Goal: Book appointment/travel/reservation

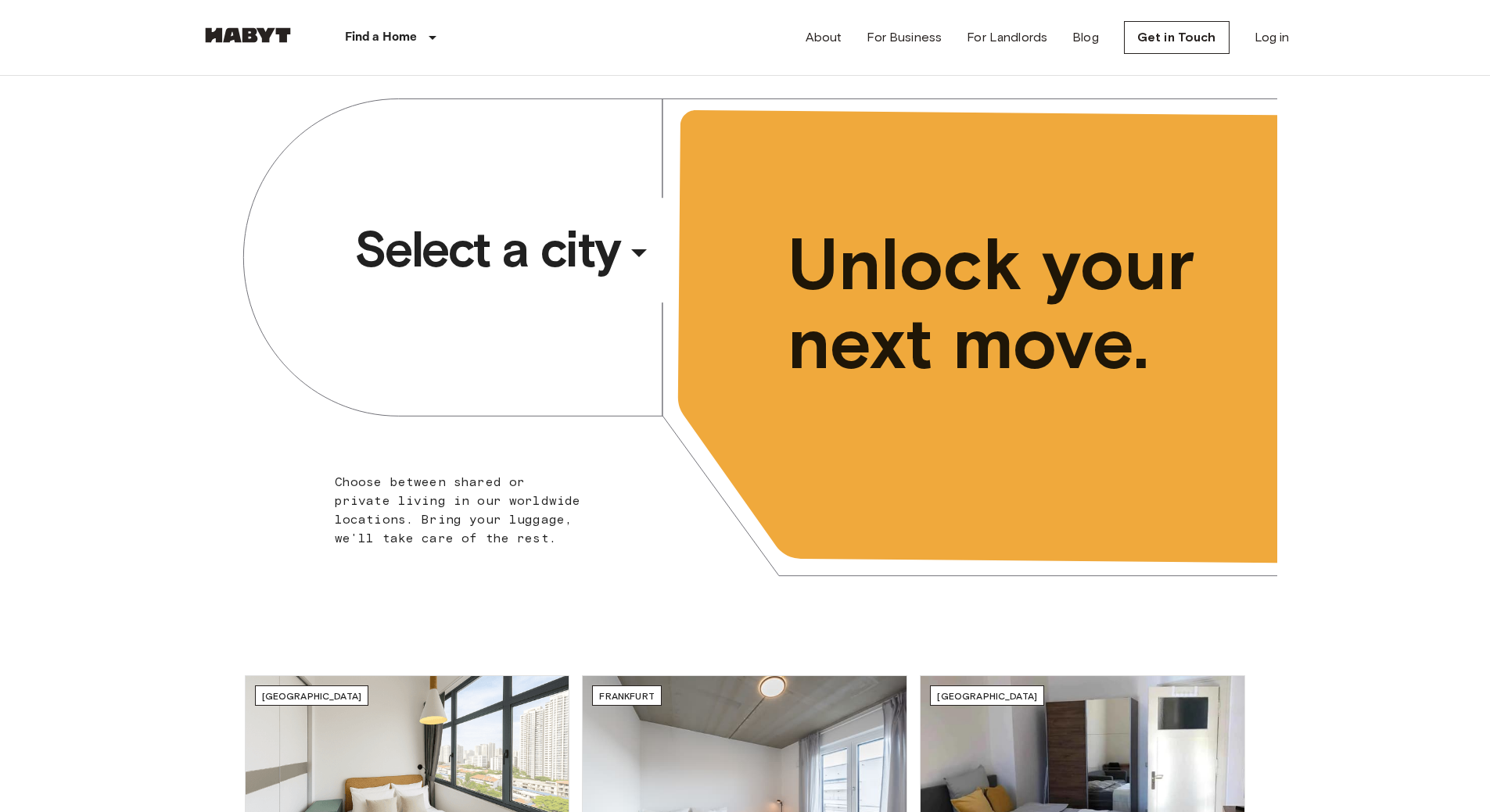
click at [636, 250] on div "​" at bounding box center [660, 266] width 161 height 33
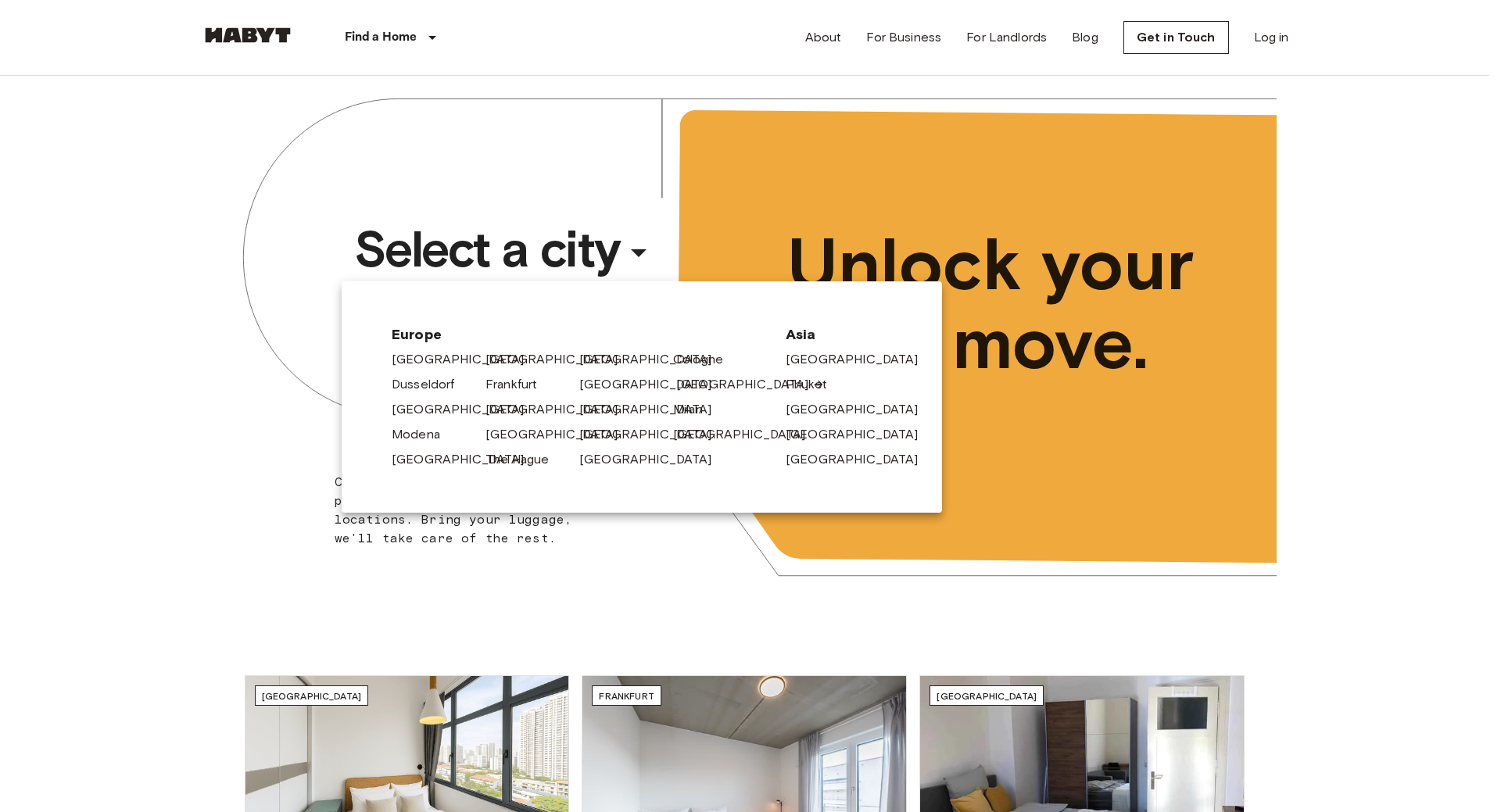
click at [709, 384] on link "[GEOGRAPHIC_DATA]" at bounding box center [750, 384] width 148 height 19
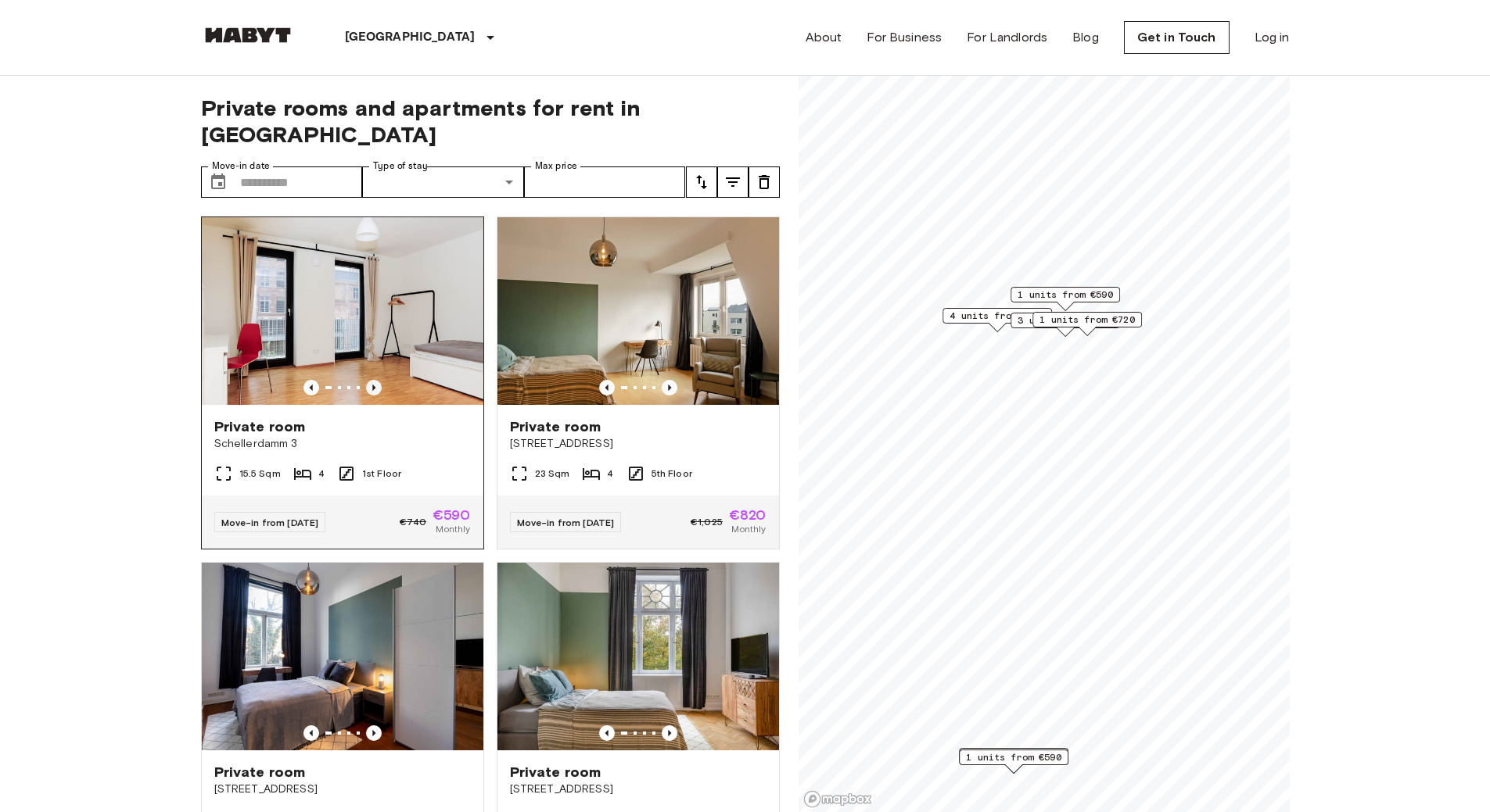
click at [370, 380] on icon "Previous image" at bounding box center [374, 387] width 15 height 15
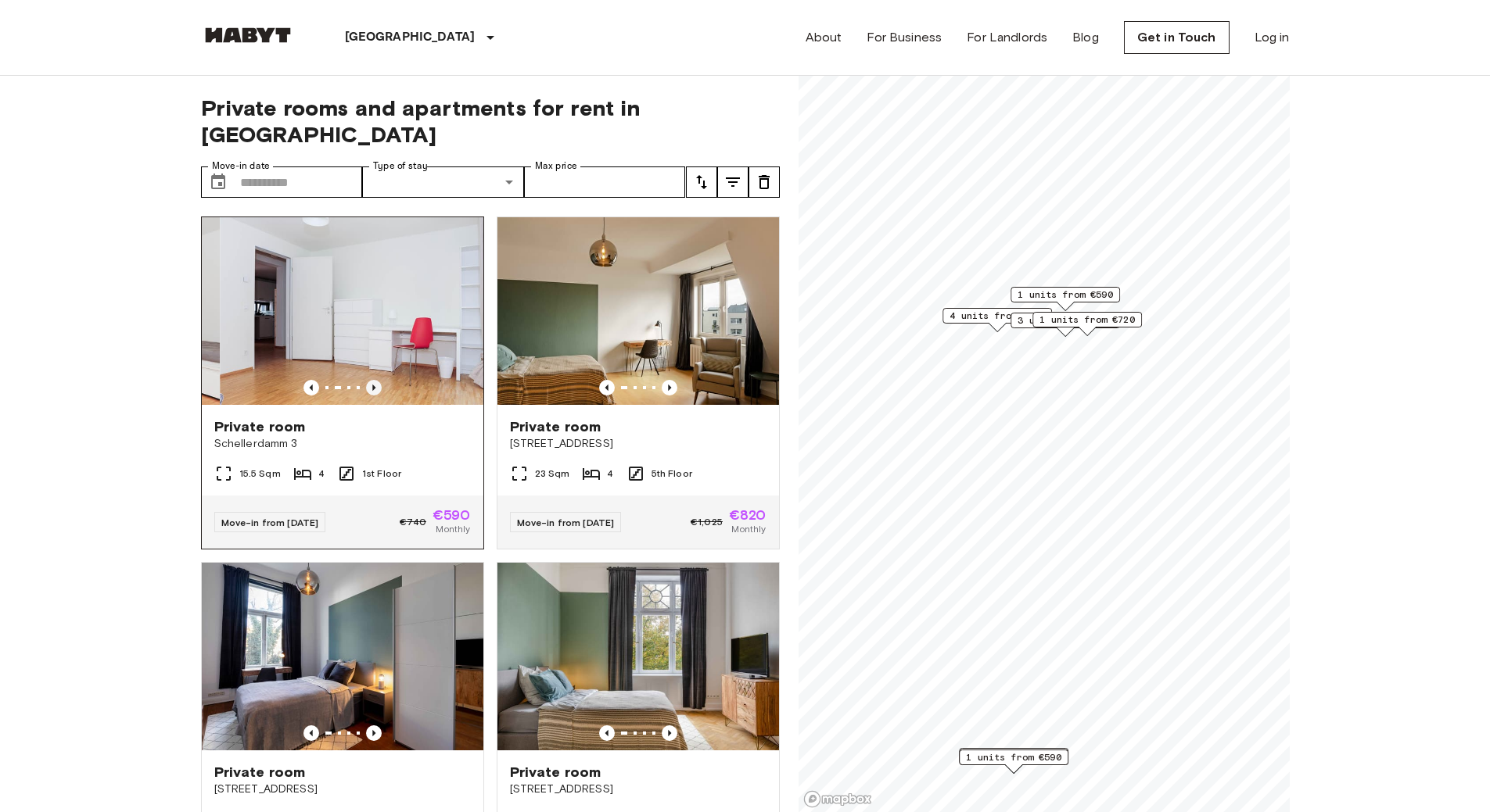
click at [372, 380] on icon "Previous image" at bounding box center [374, 387] width 15 height 15
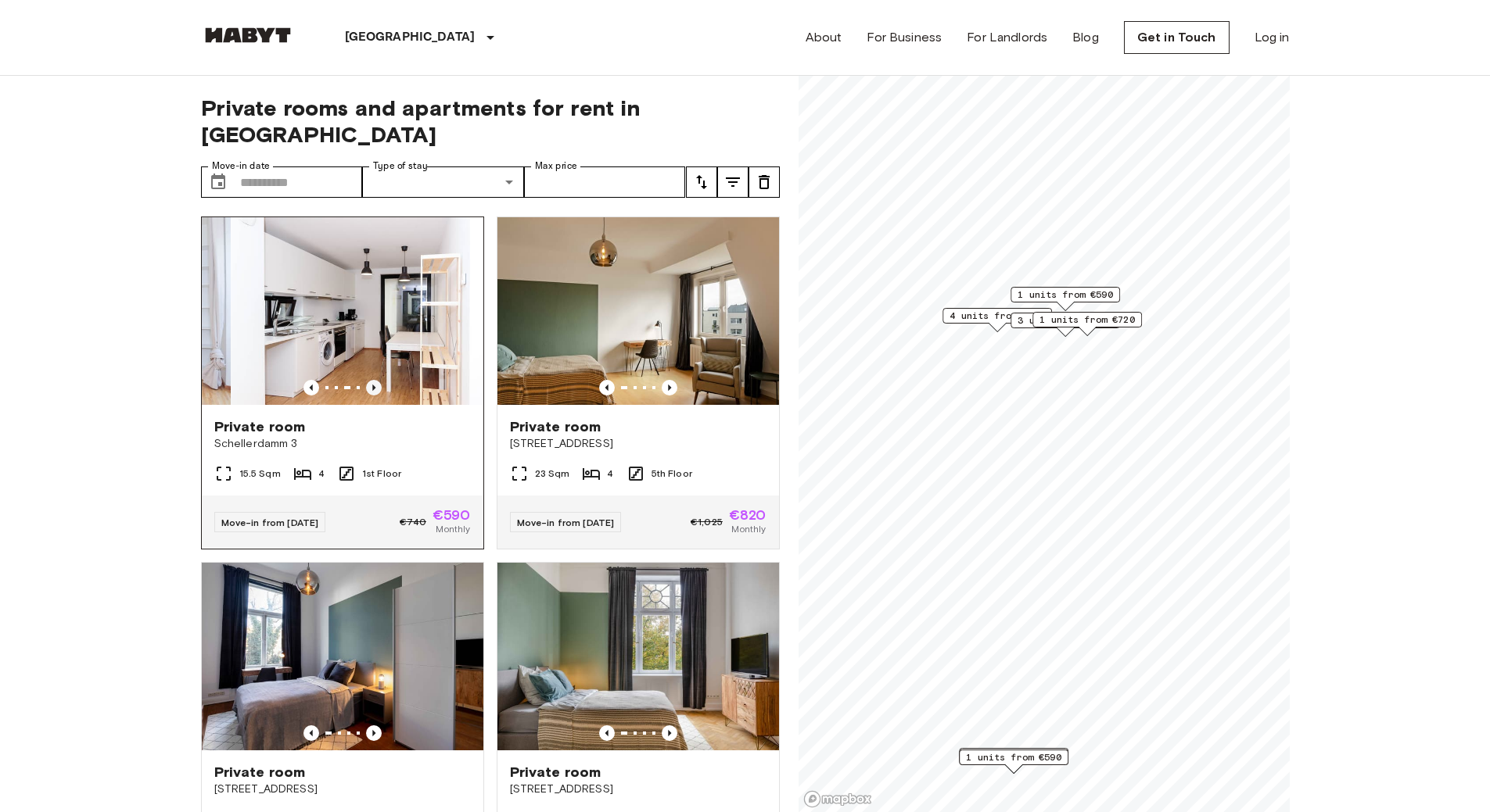
click at [372, 380] on icon "Previous image" at bounding box center [374, 387] width 15 height 15
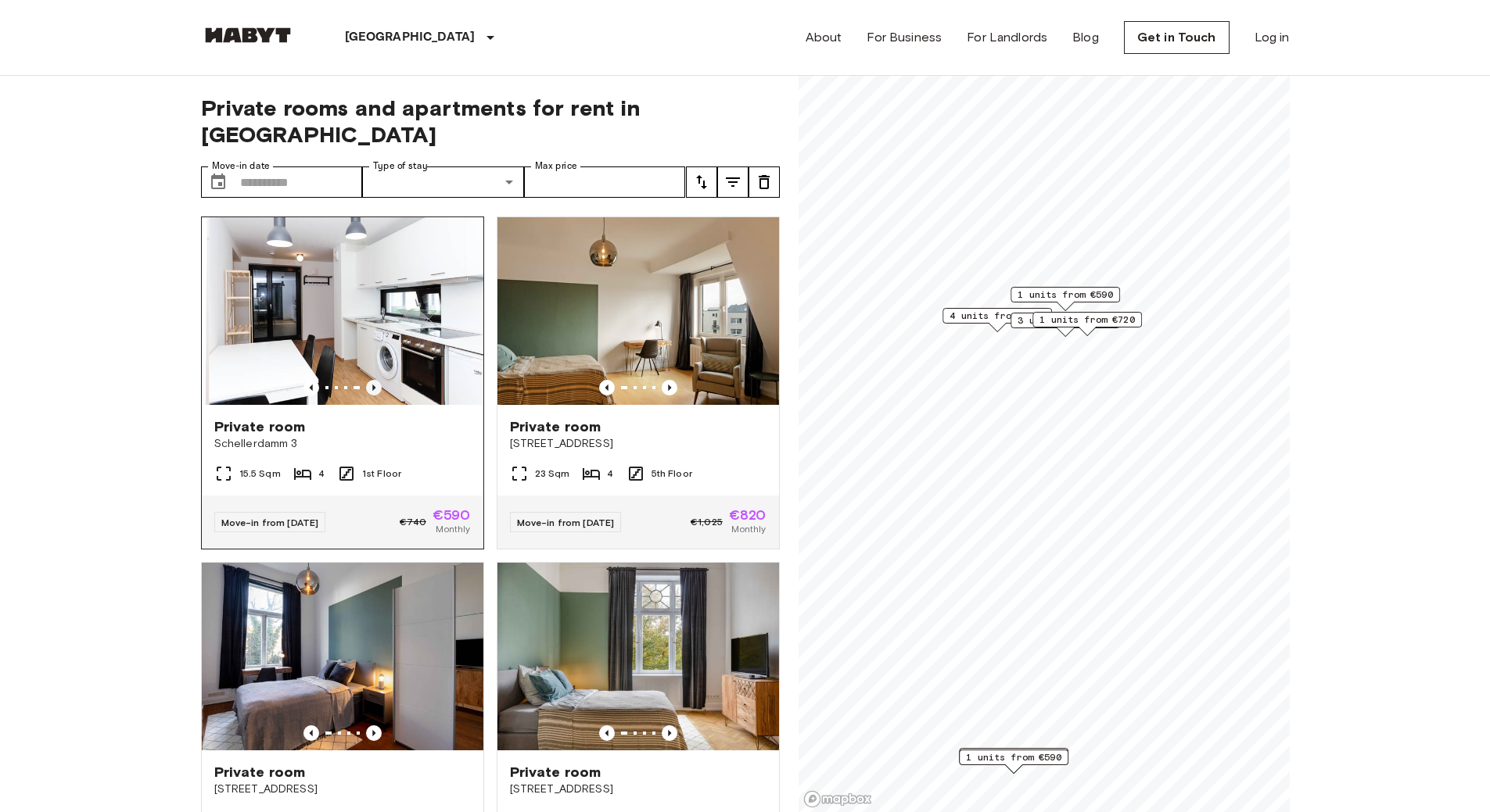
click at [372, 380] on icon "Previous image" at bounding box center [374, 387] width 15 height 15
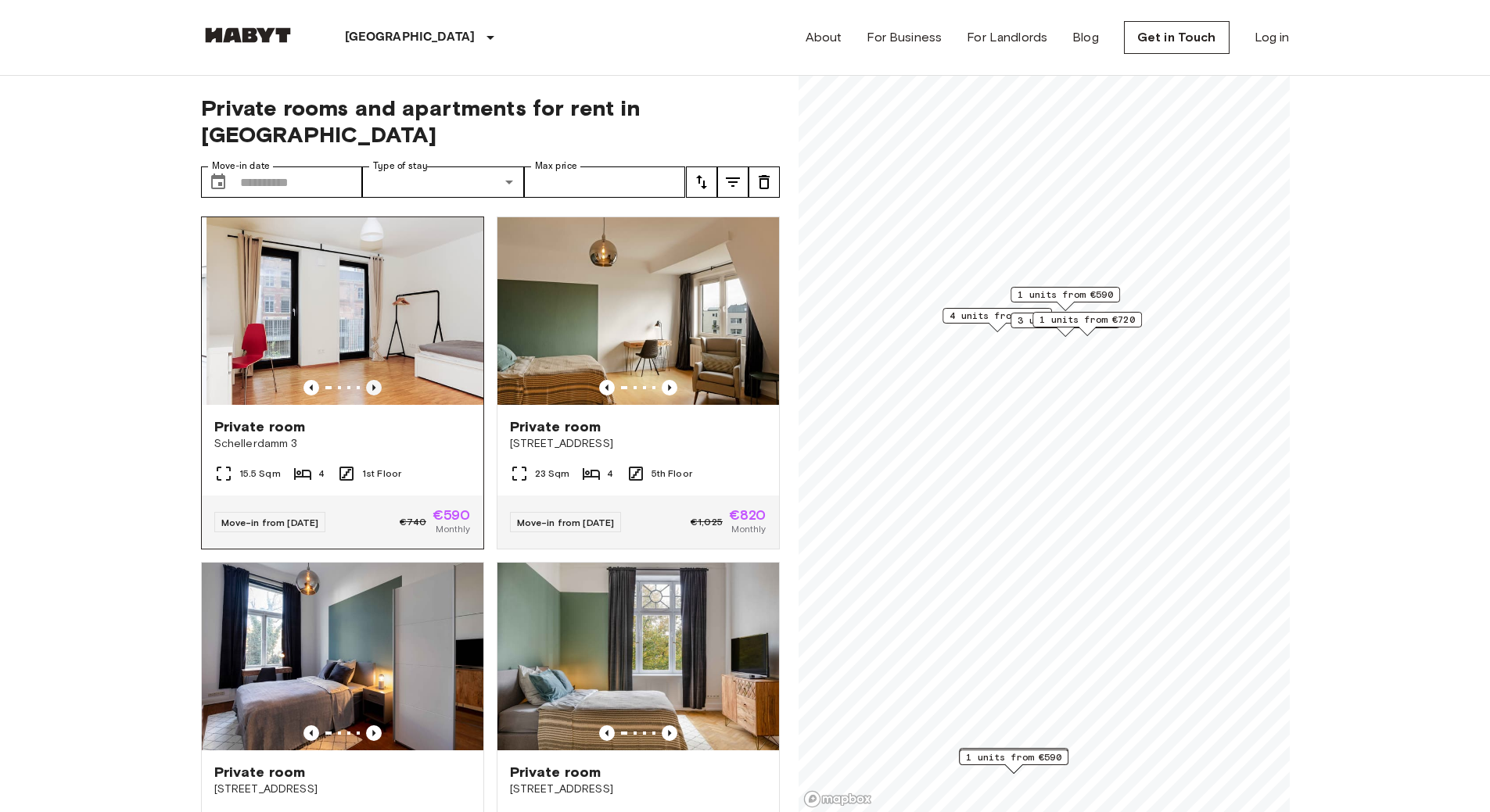
click at [372, 380] on icon "Previous image" at bounding box center [374, 387] width 15 height 15
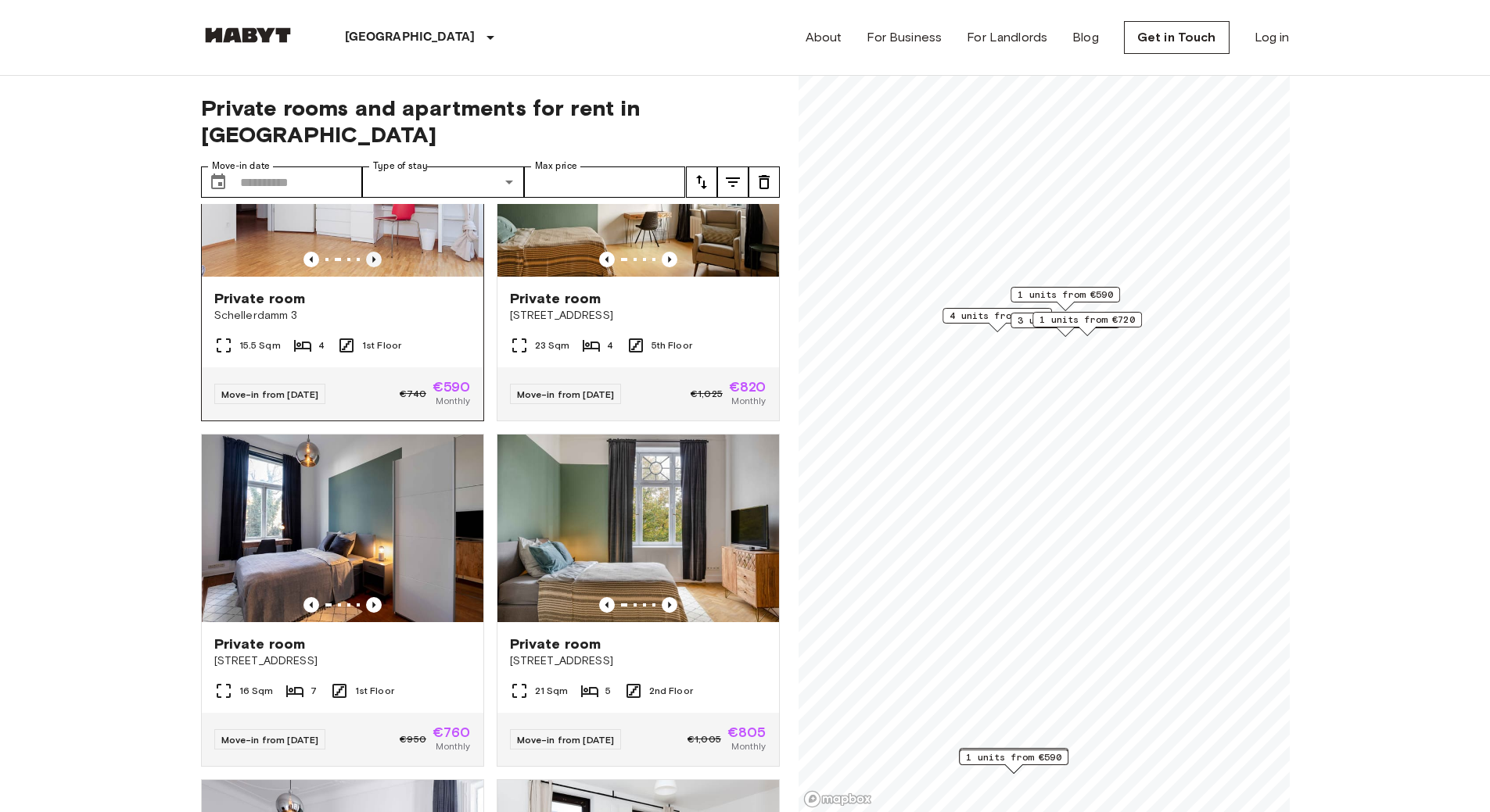
scroll to position [78, 0]
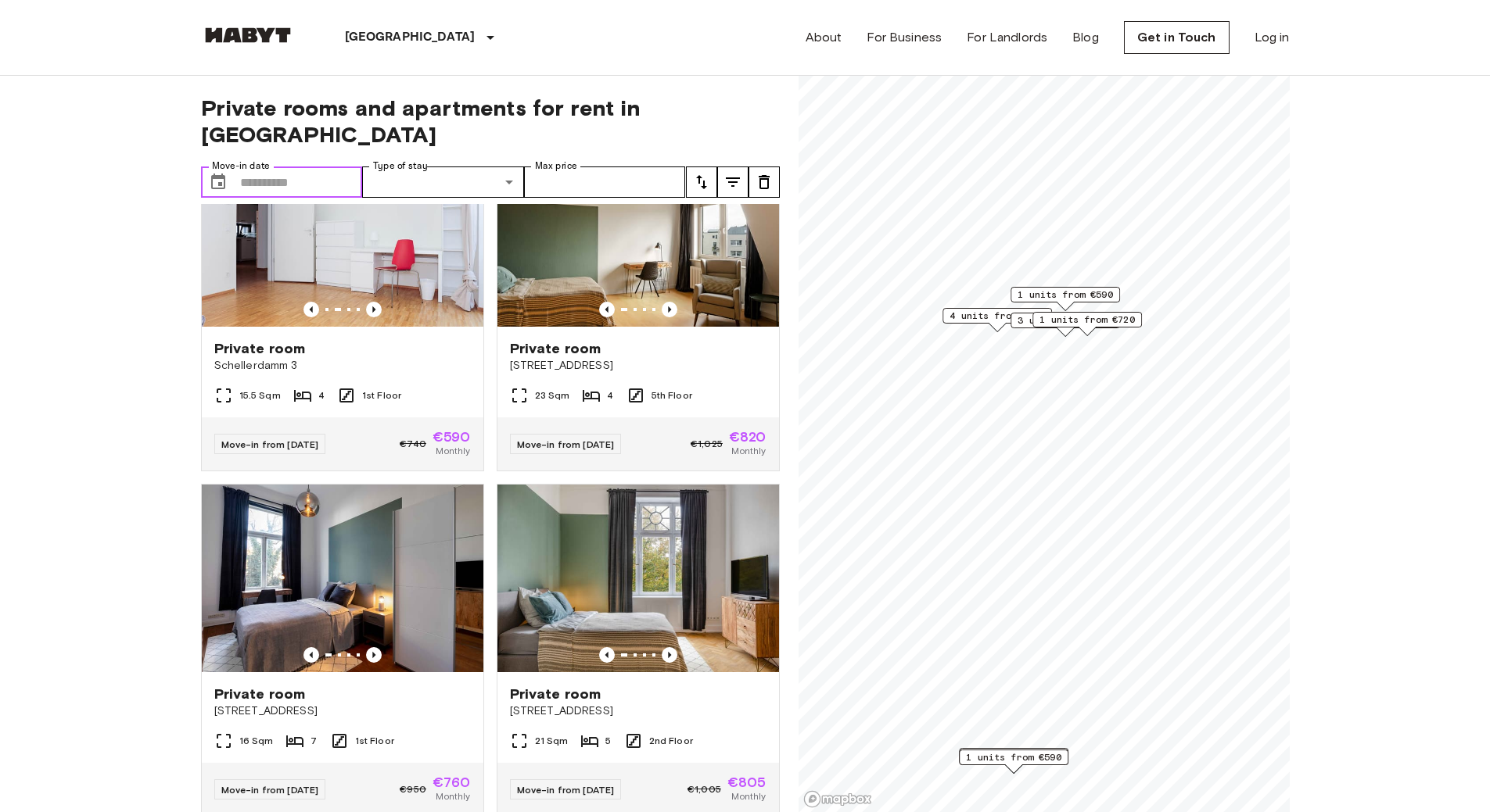
click at [312, 166] on input "Move-in date" at bounding box center [301, 182] width 122 height 32
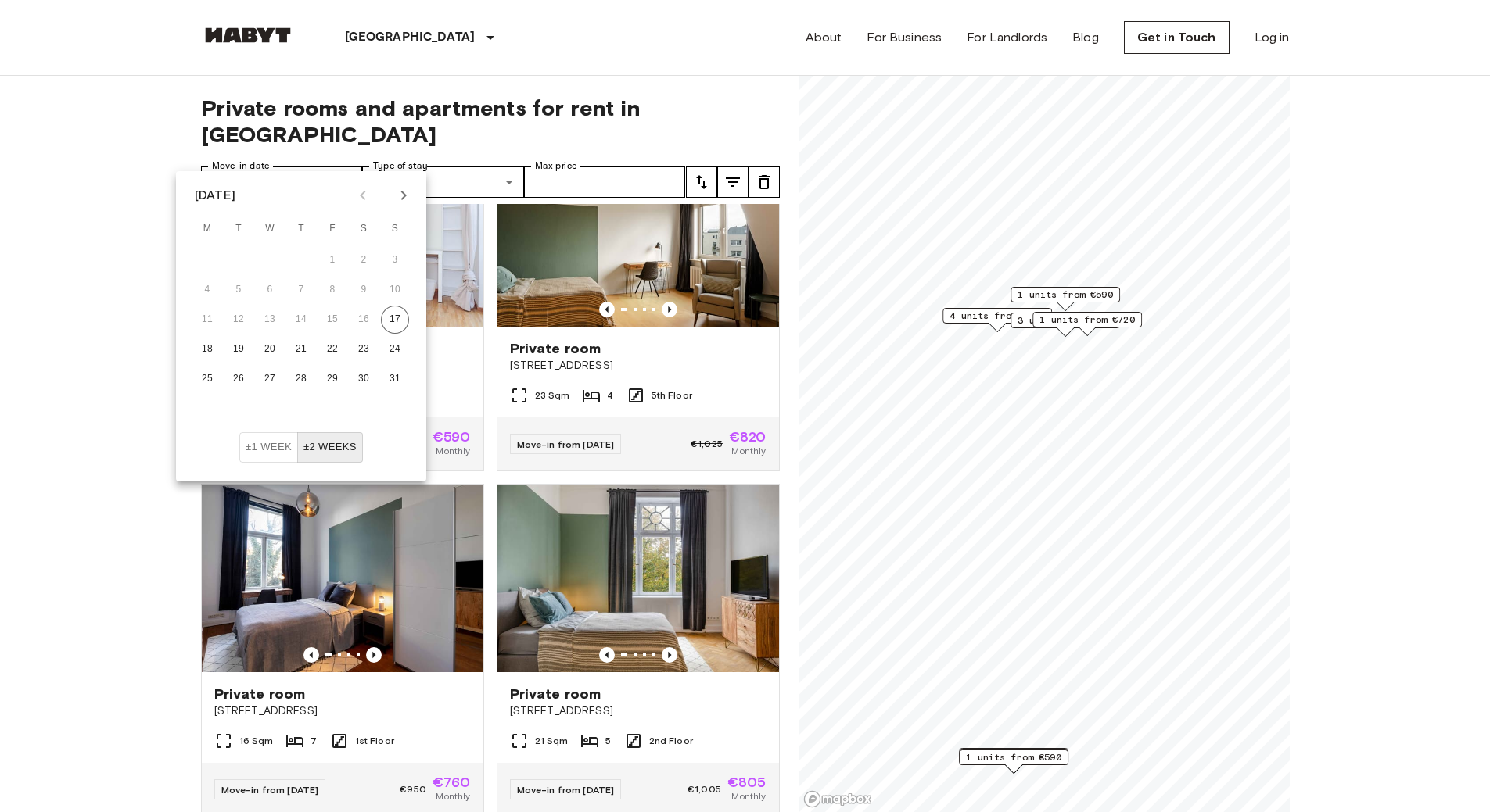
click at [403, 199] on icon "Next month" at bounding box center [404, 195] width 6 height 10
click at [208, 263] on button "1" at bounding box center [207, 259] width 28 height 28
type input "**********"
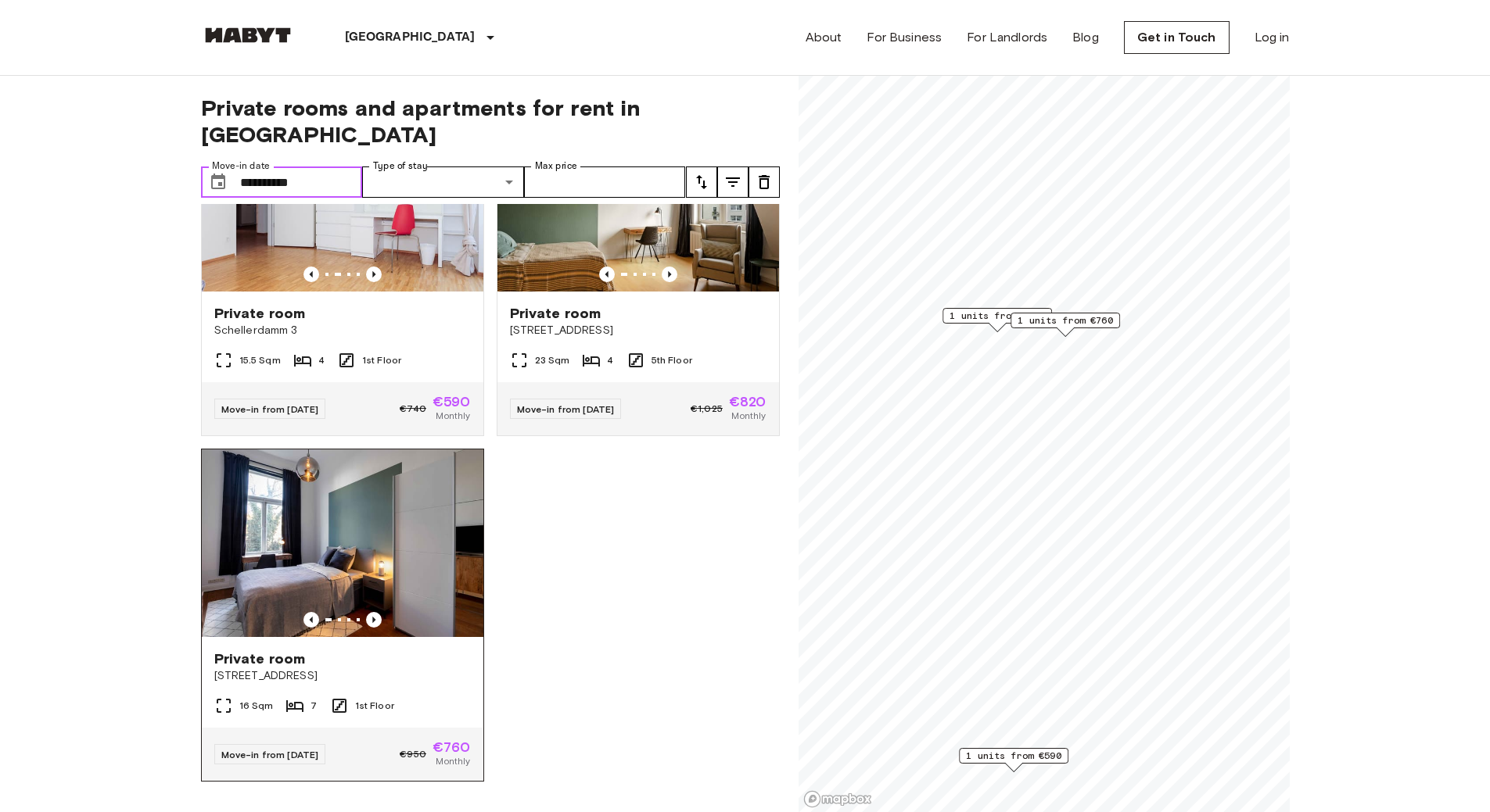
scroll to position [78, 0]
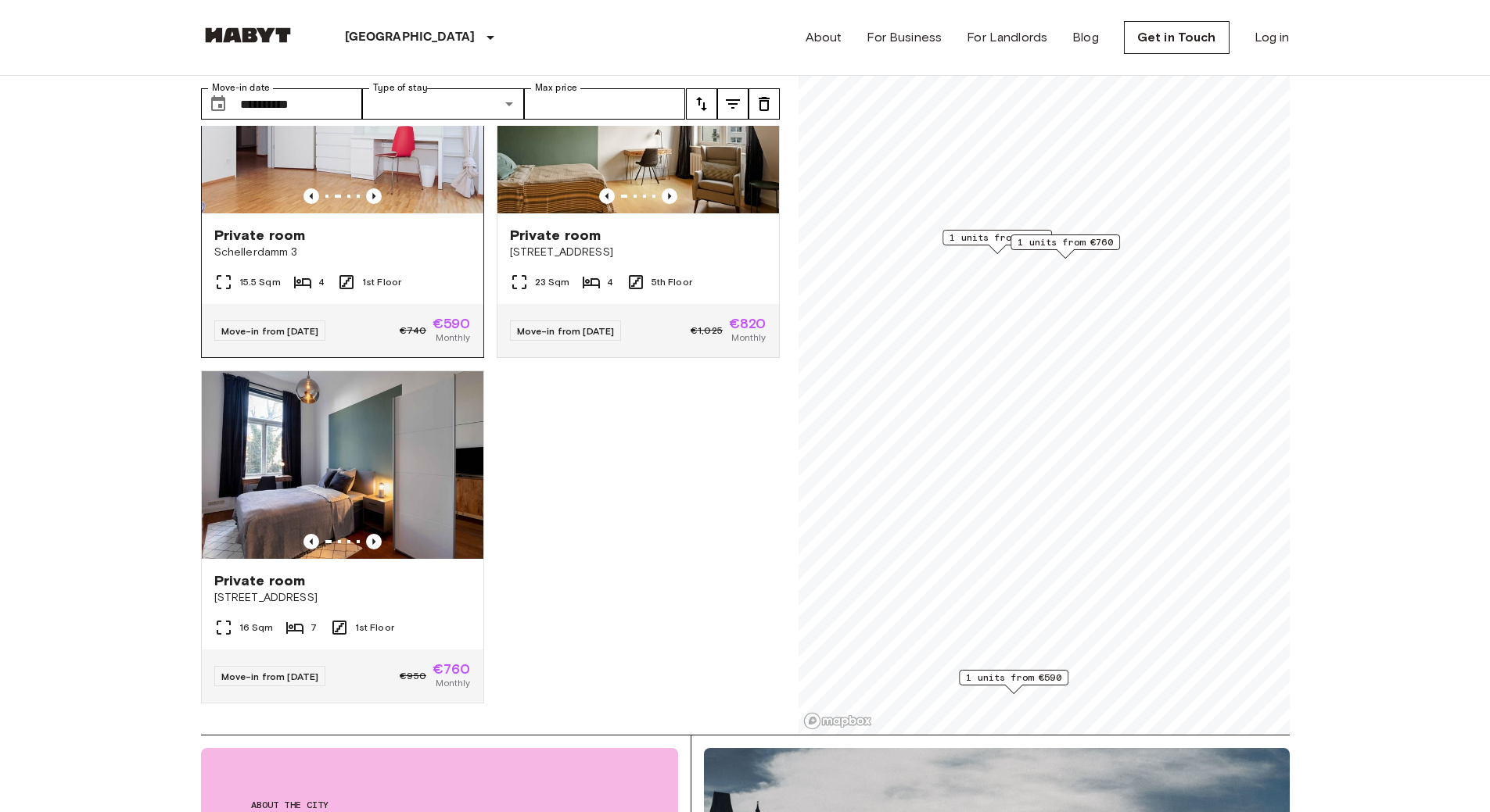
click at [401, 245] on span "Schellerdamm 3" at bounding box center [343, 252] width 256 height 15
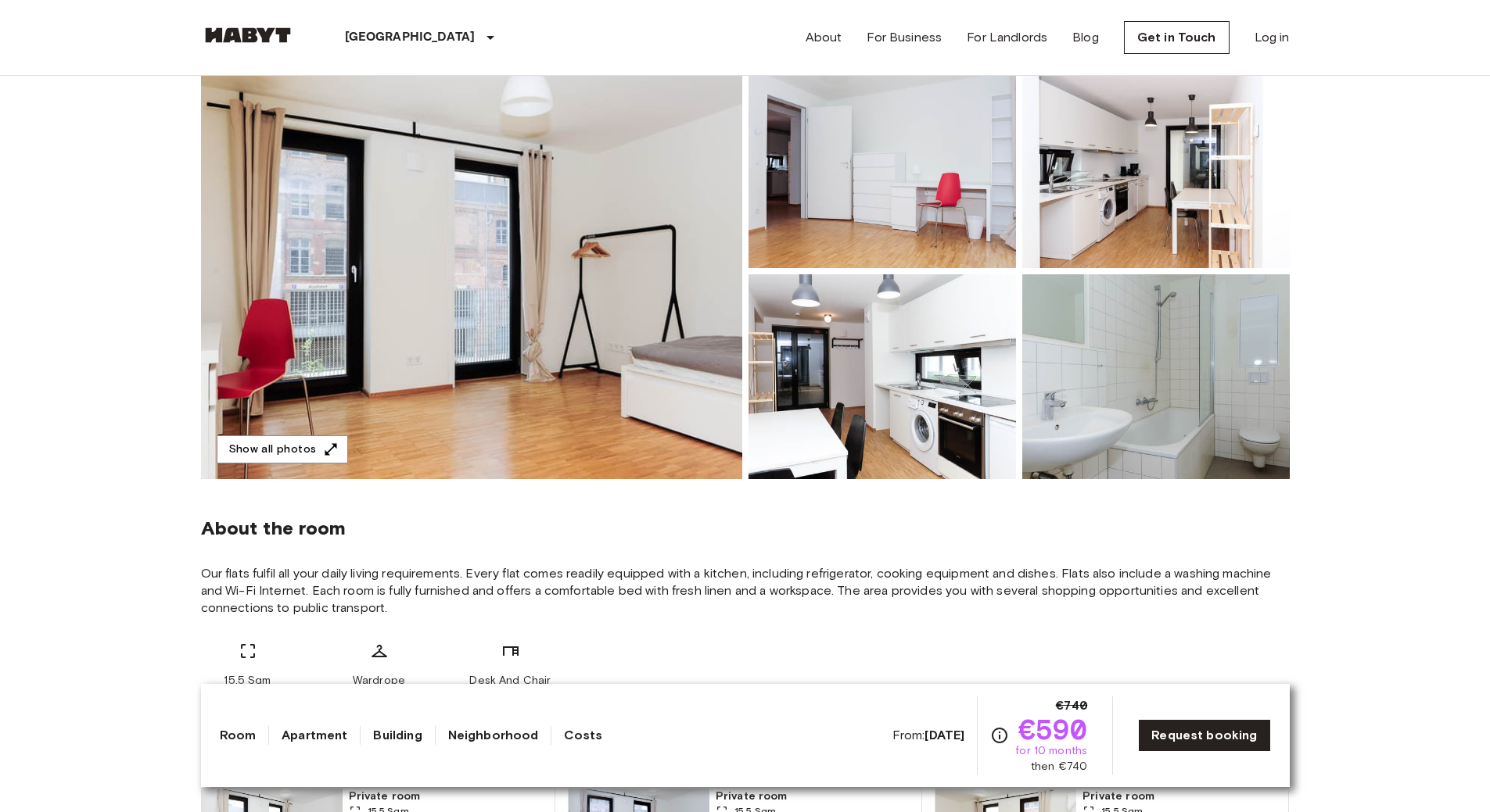
scroll to position [156, 0]
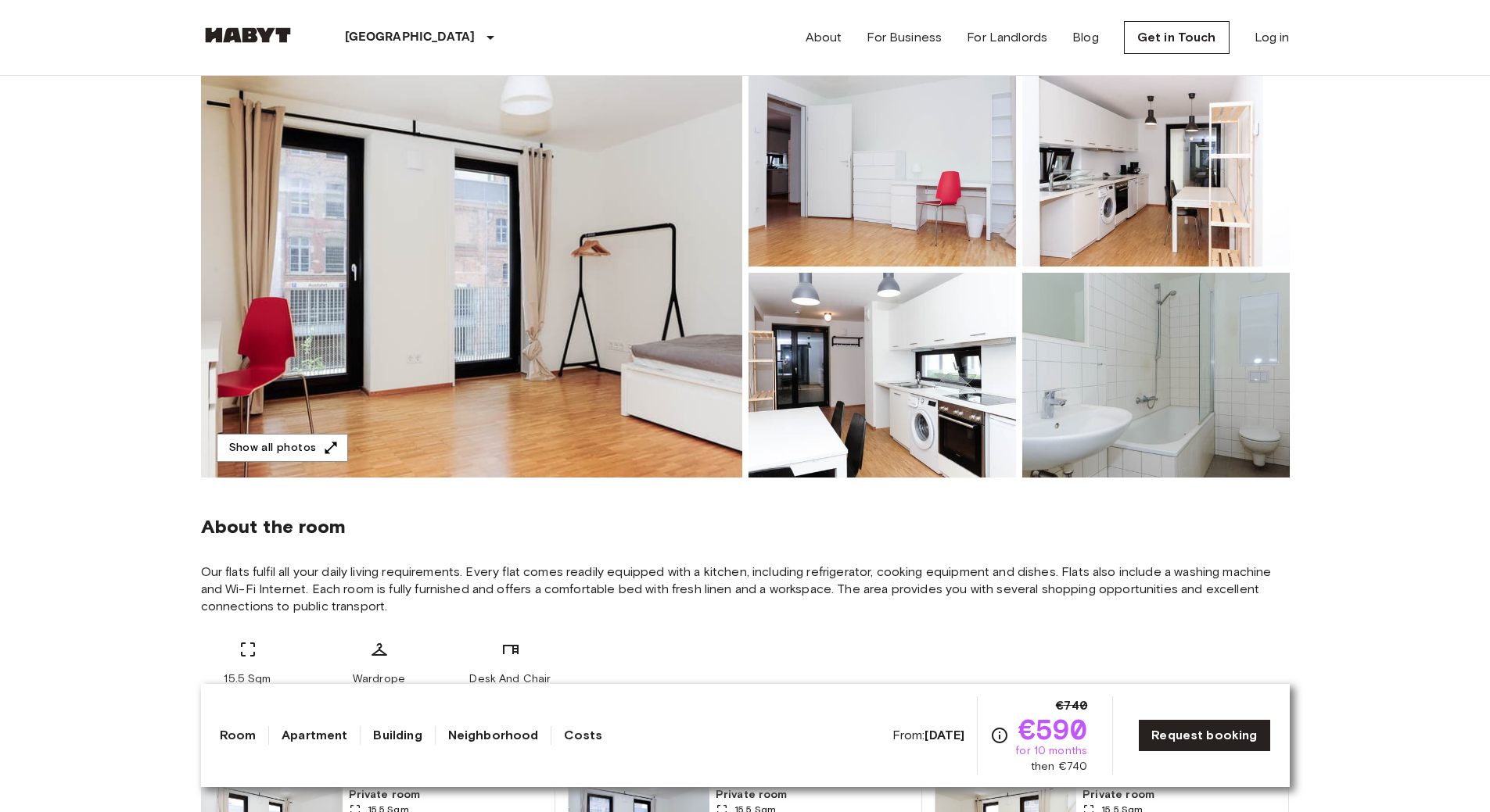
click at [660, 311] on img at bounding box center [472, 270] width 542 height 416
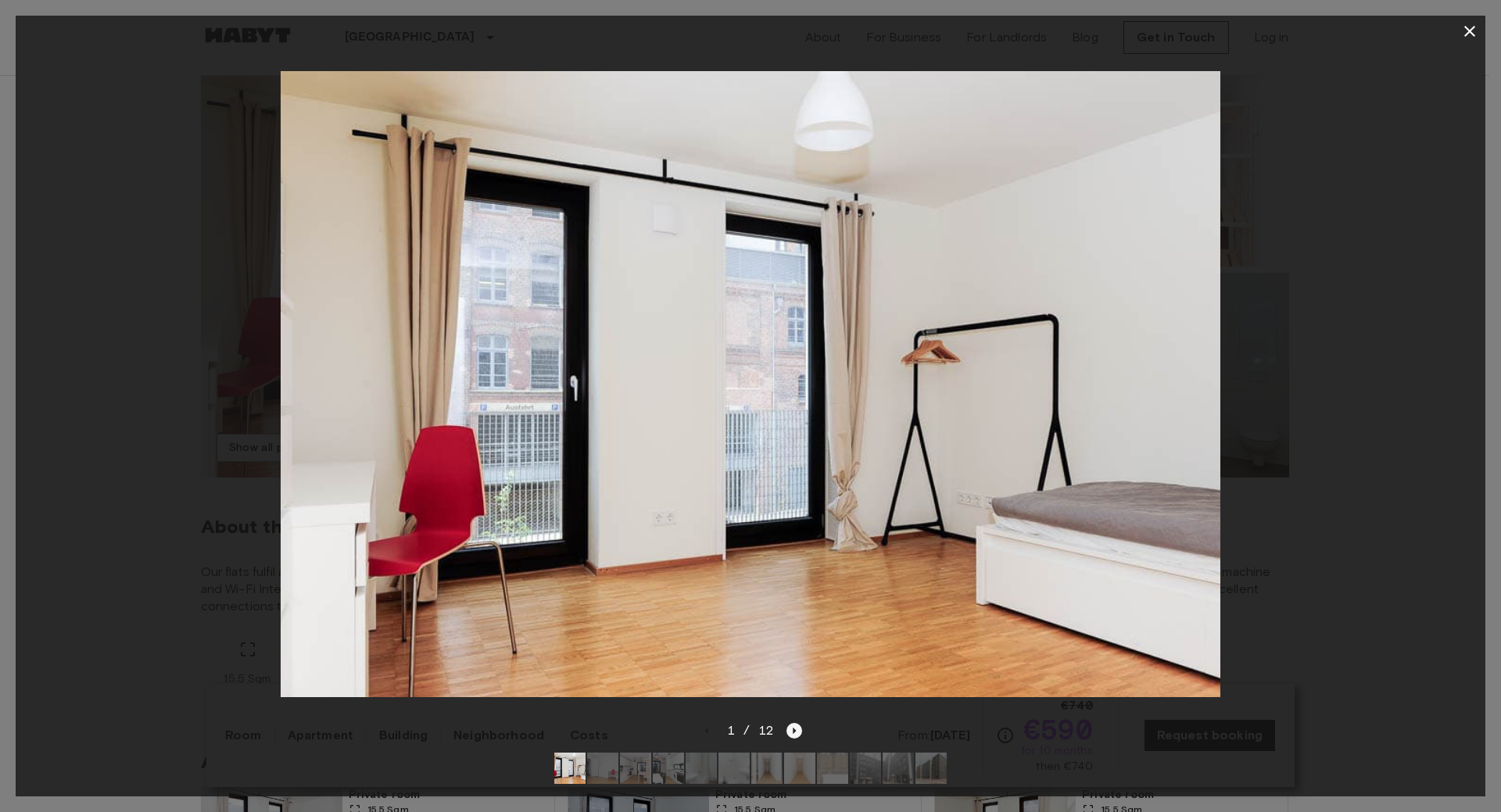
click at [794, 723] on icon "Next image" at bounding box center [794, 731] width 15 height 15
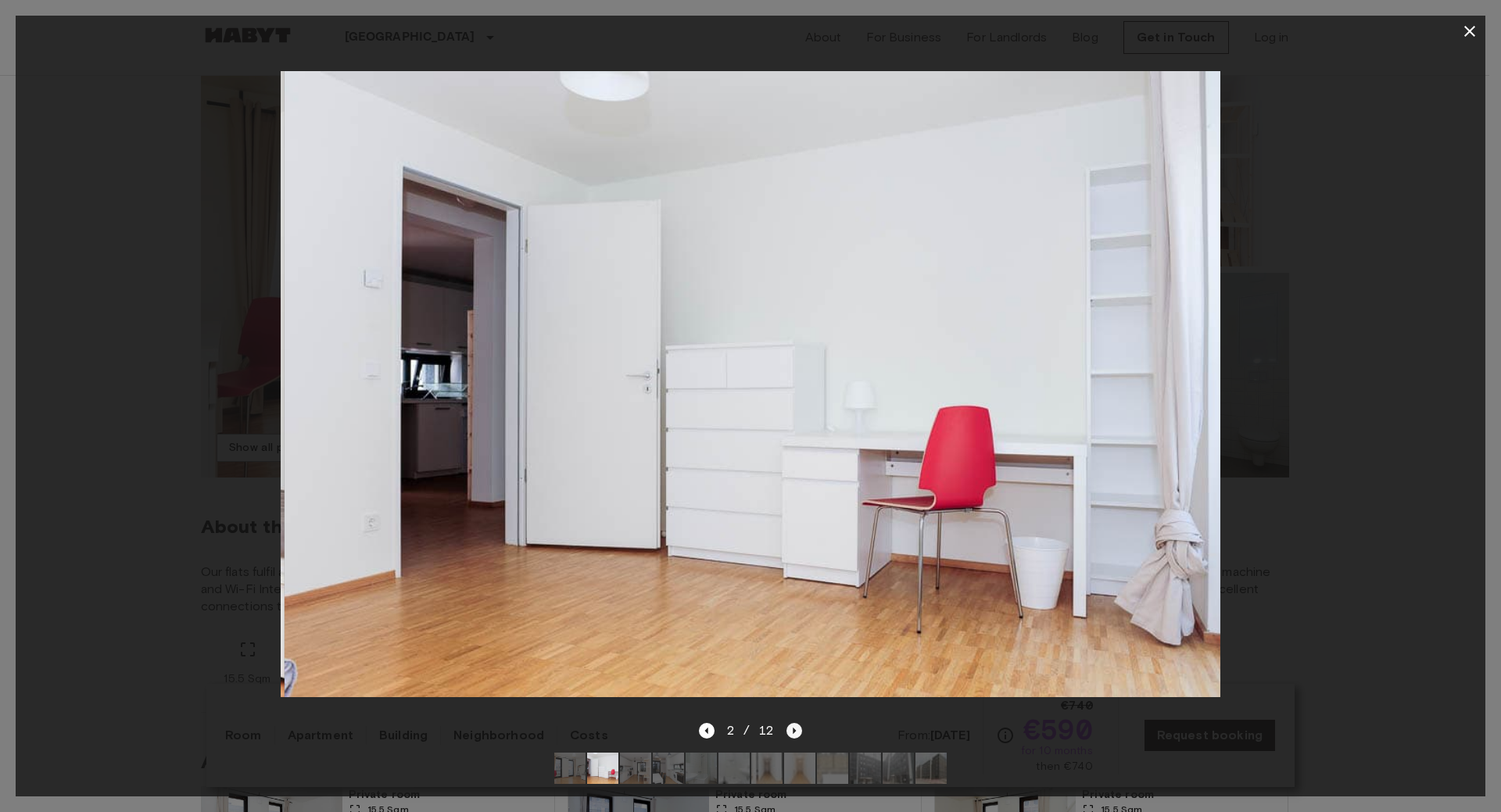
click at [794, 723] on icon "Next image" at bounding box center [794, 731] width 15 height 15
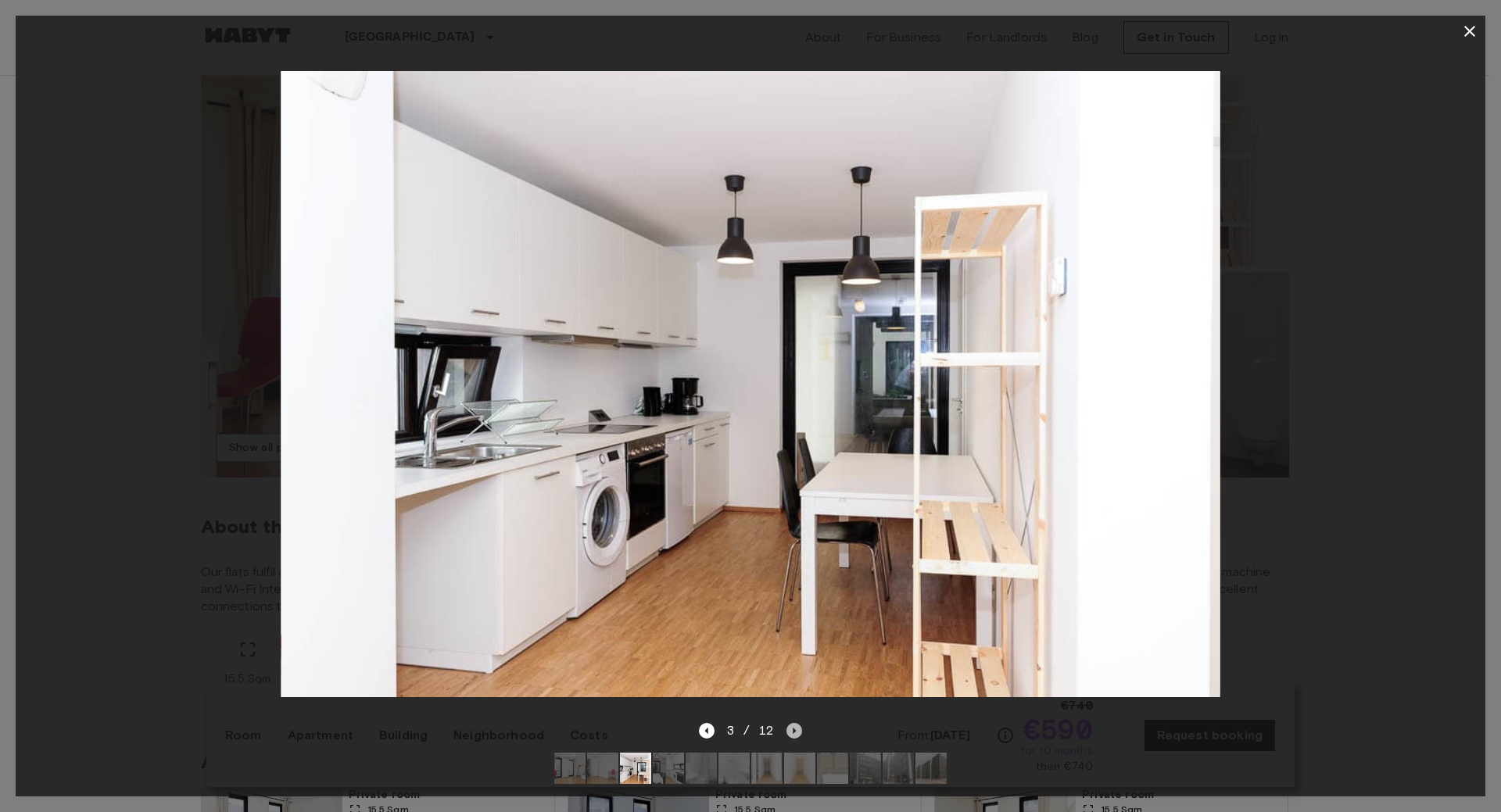
click at [794, 723] on icon "Next image" at bounding box center [794, 731] width 15 height 15
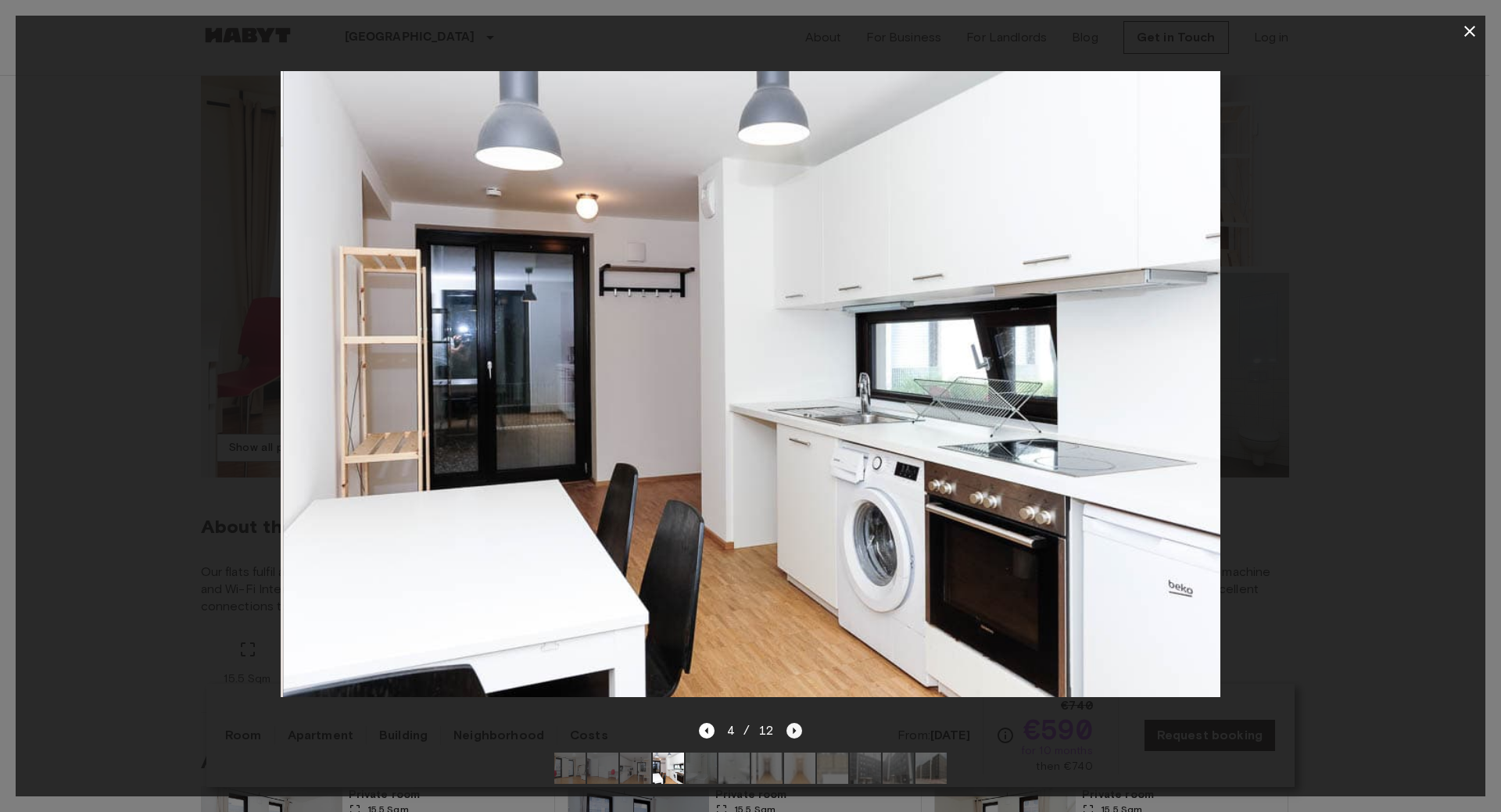
click at [794, 723] on icon "Next image" at bounding box center [794, 731] width 15 height 15
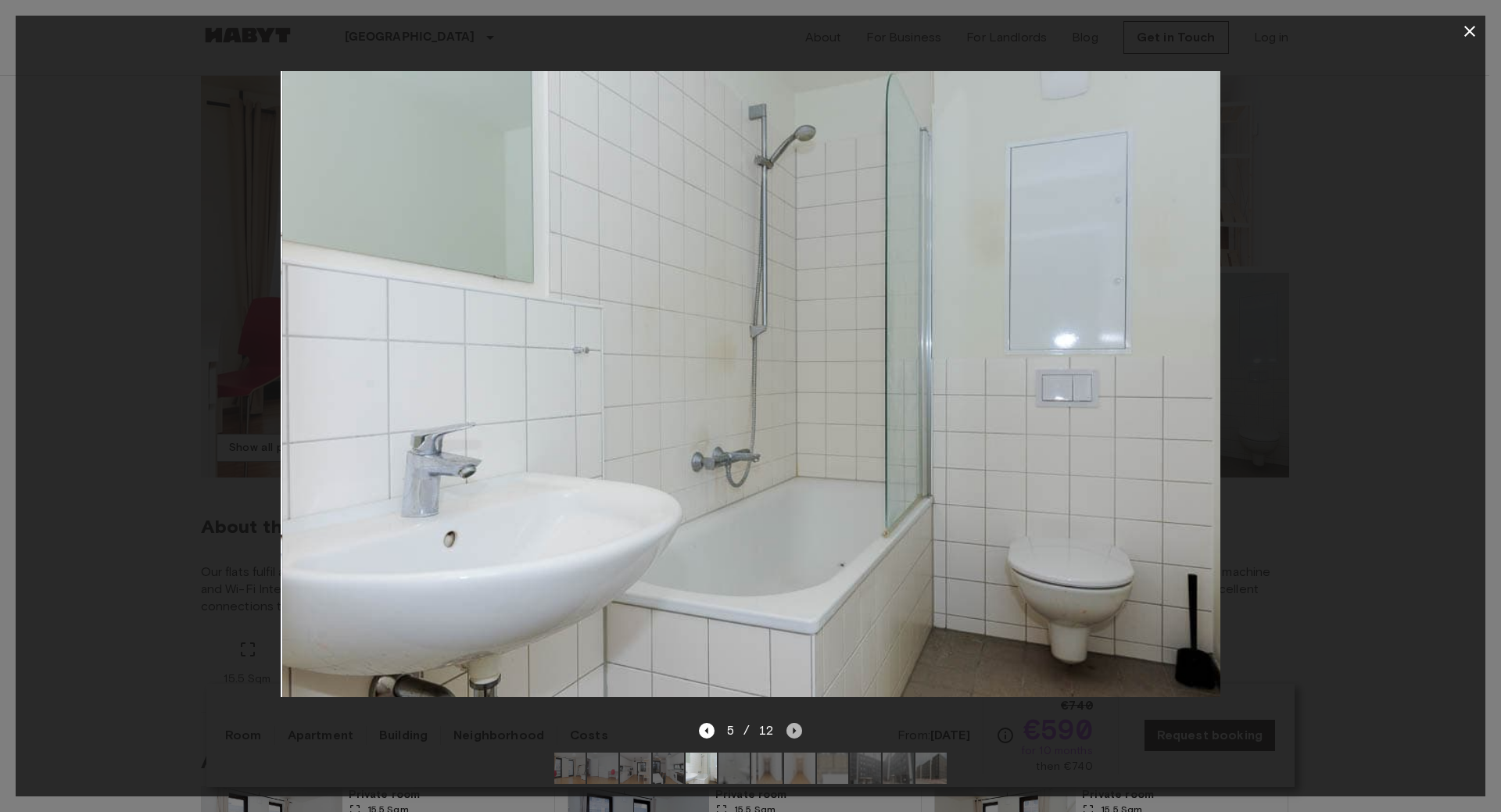
click at [794, 723] on icon "Next image" at bounding box center [794, 731] width 15 height 15
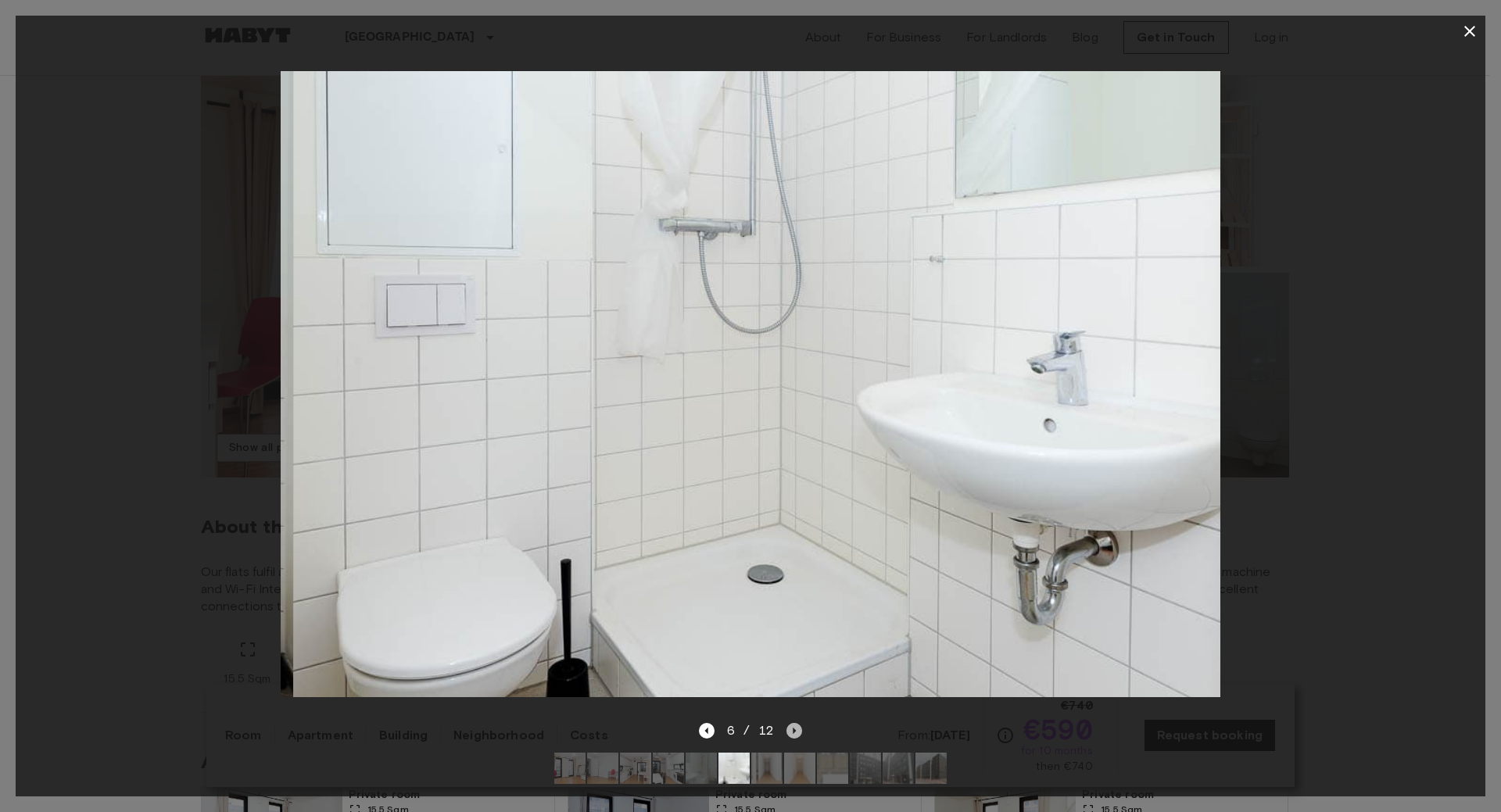
click at [794, 723] on icon "Next image" at bounding box center [794, 731] width 15 height 15
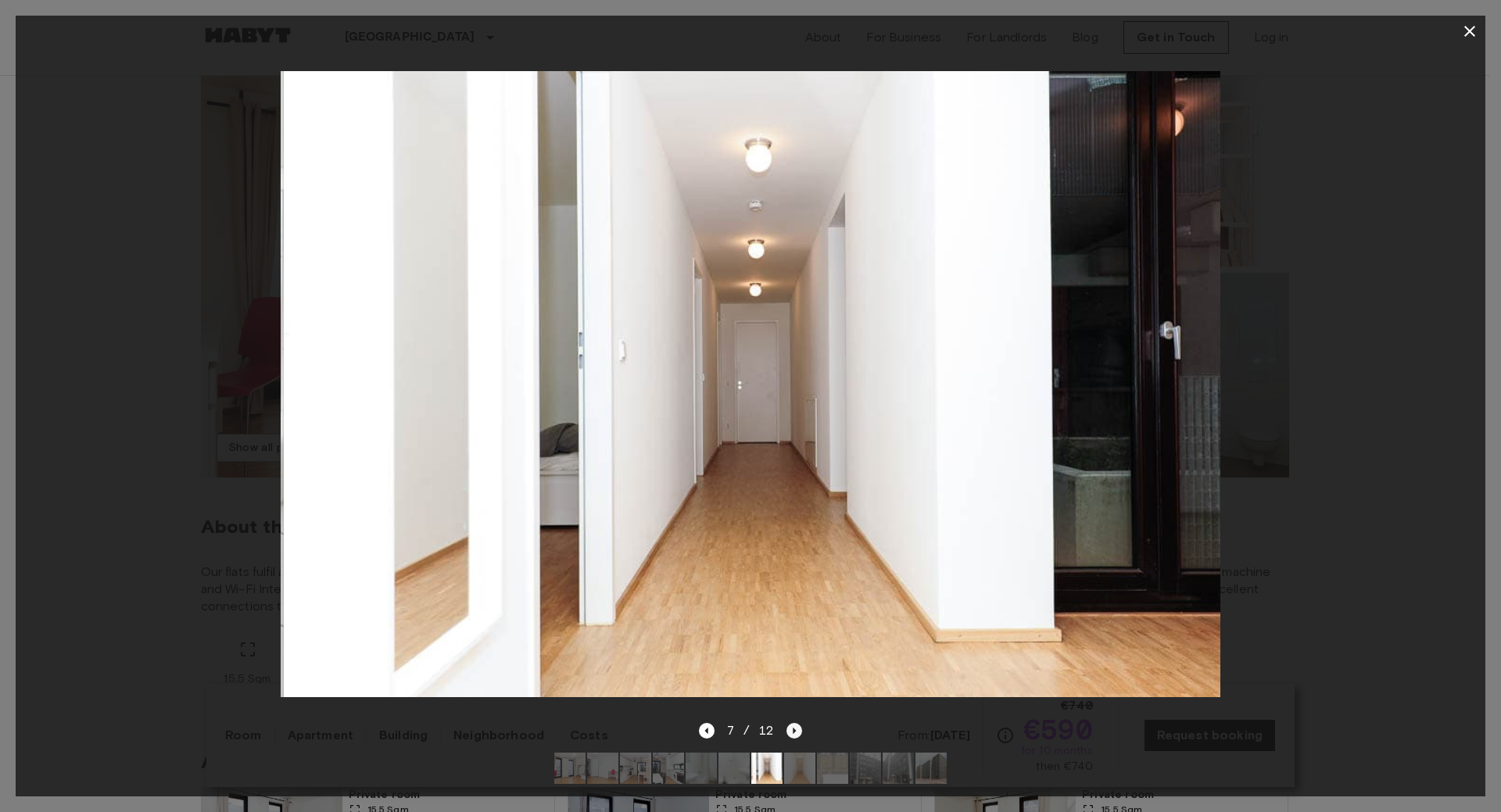
click at [794, 723] on icon "Next image" at bounding box center [794, 731] width 15 height 15
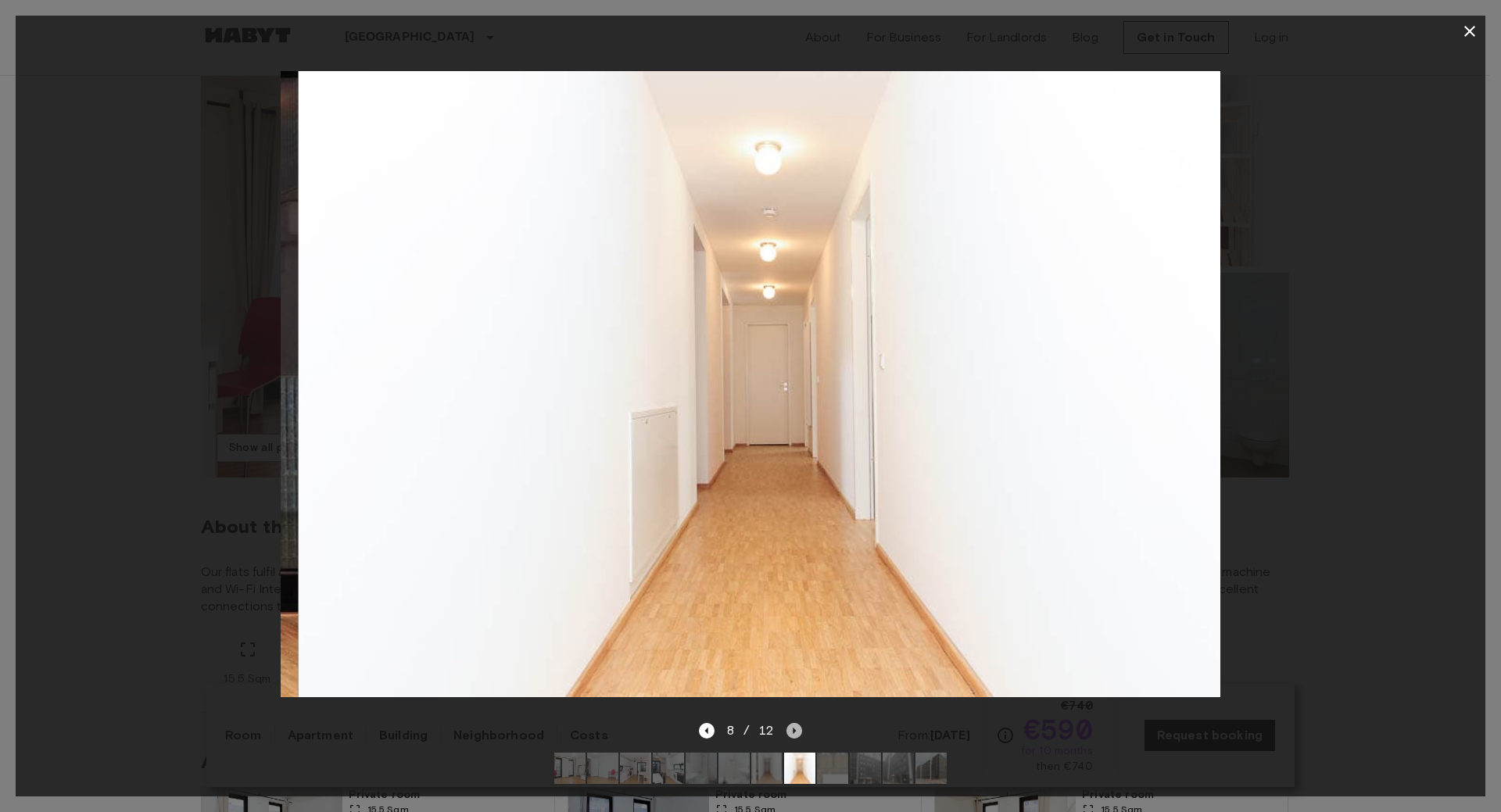
click at [794, 723] on icon "Next image" at bounding box center [794, 731] width 15 height 15
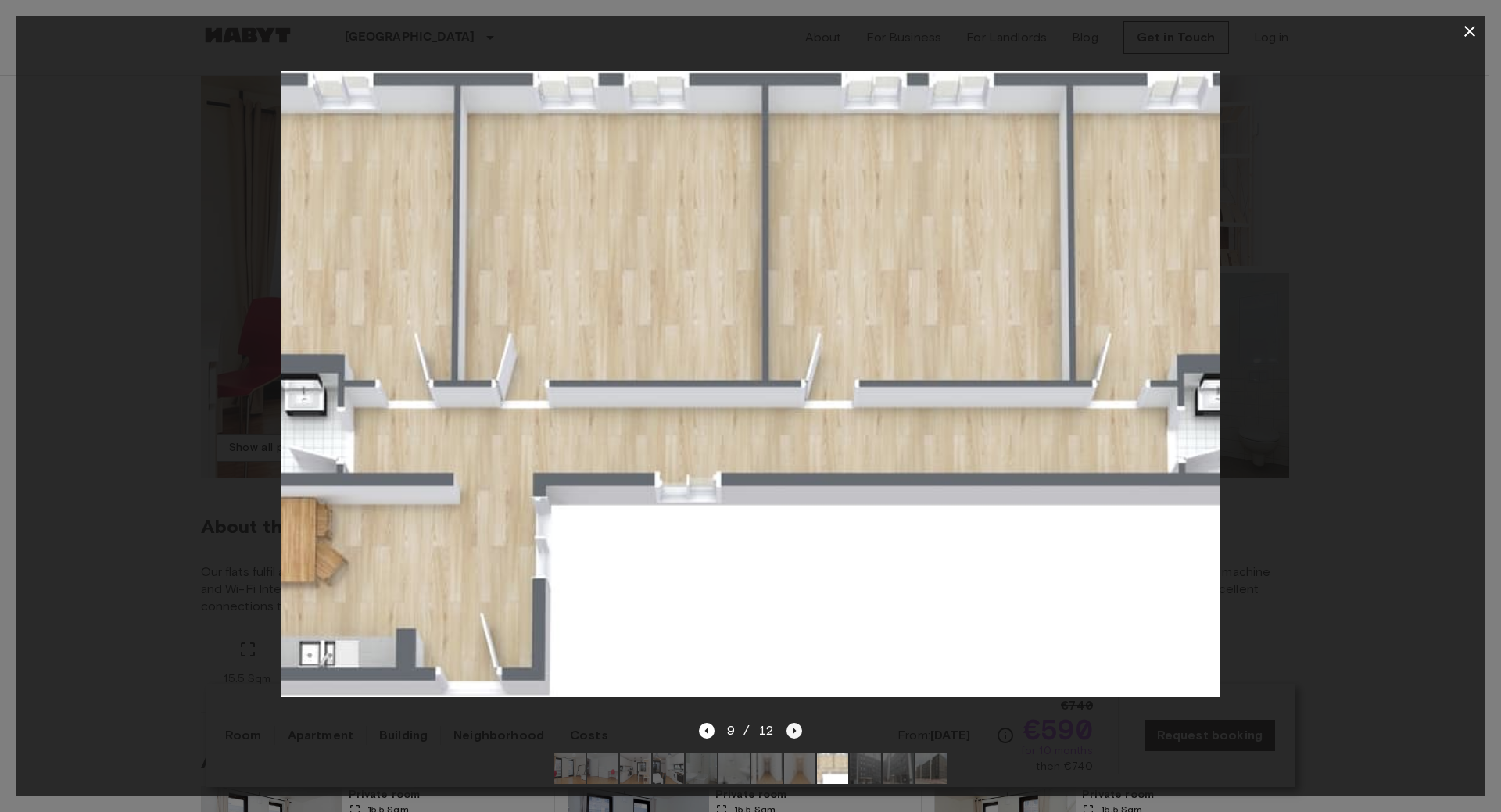
click at [794, 723] on icon "Next image" at bounding box center [794, 731] width 15 height 15
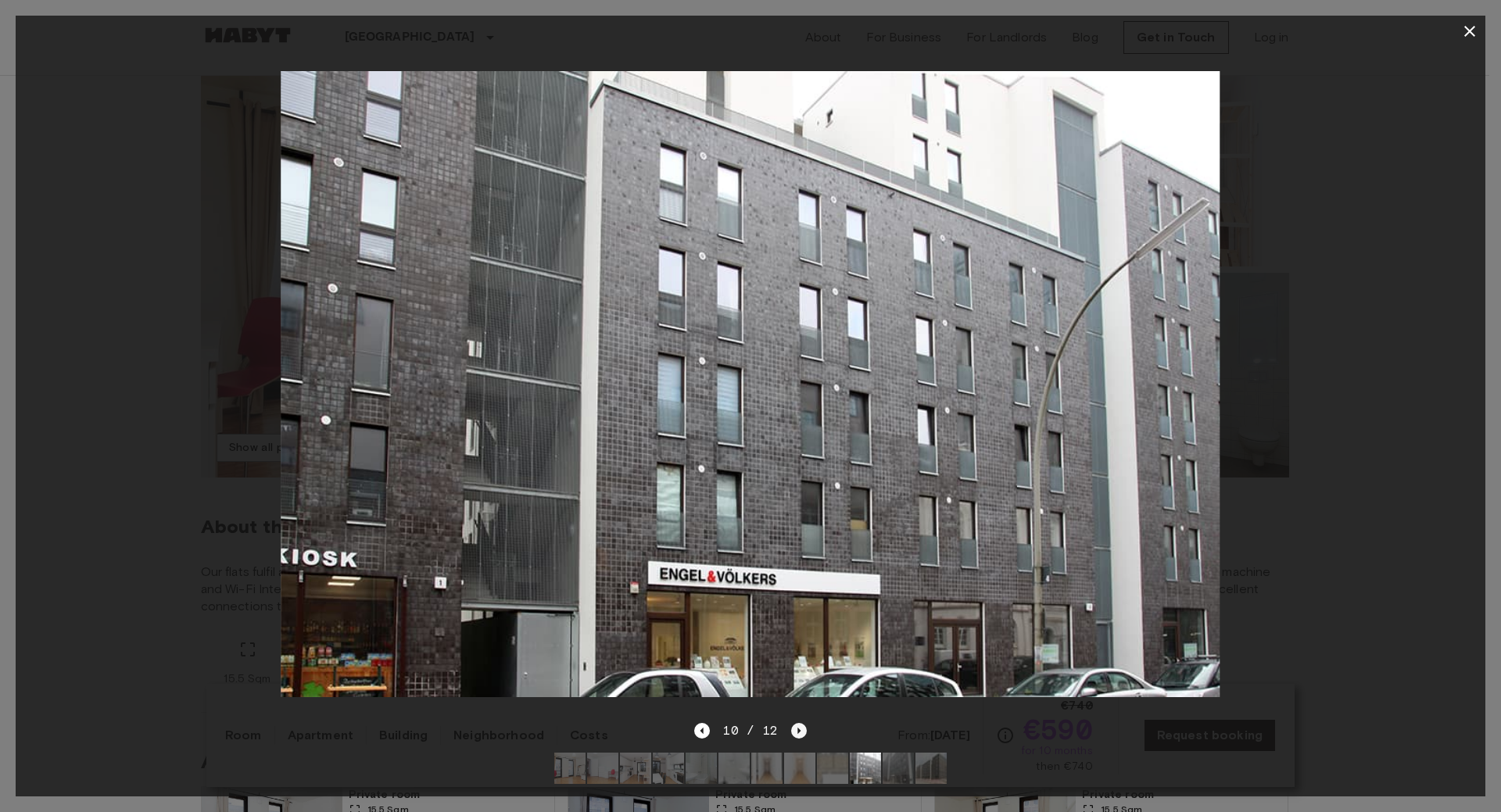
click at [801, 723] on icon "Next image" at bounding box center [799, 731] width 15 height 15
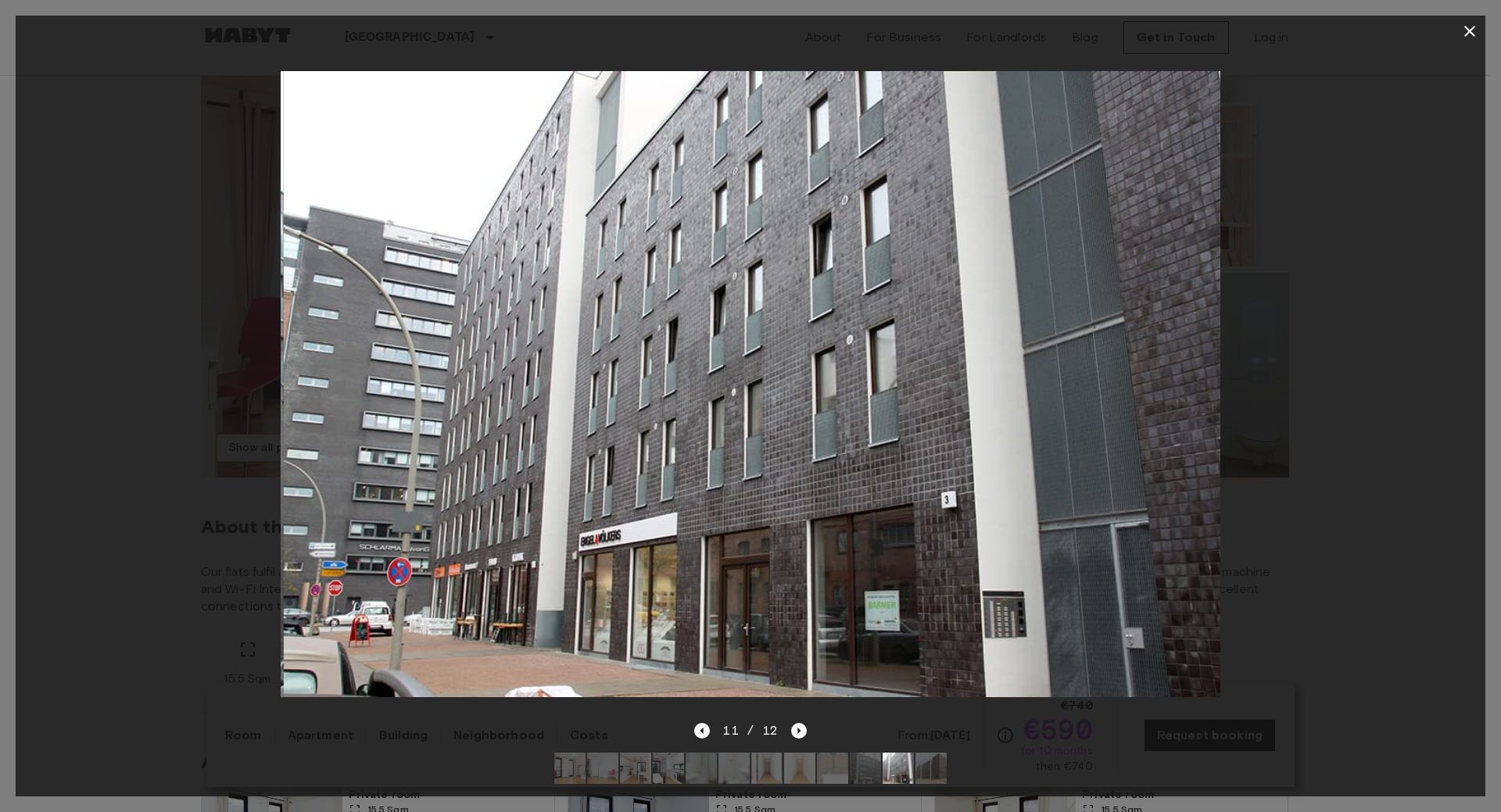
click at [1390, 82] on div at bounding box center [750, 384] width 1470 height 674
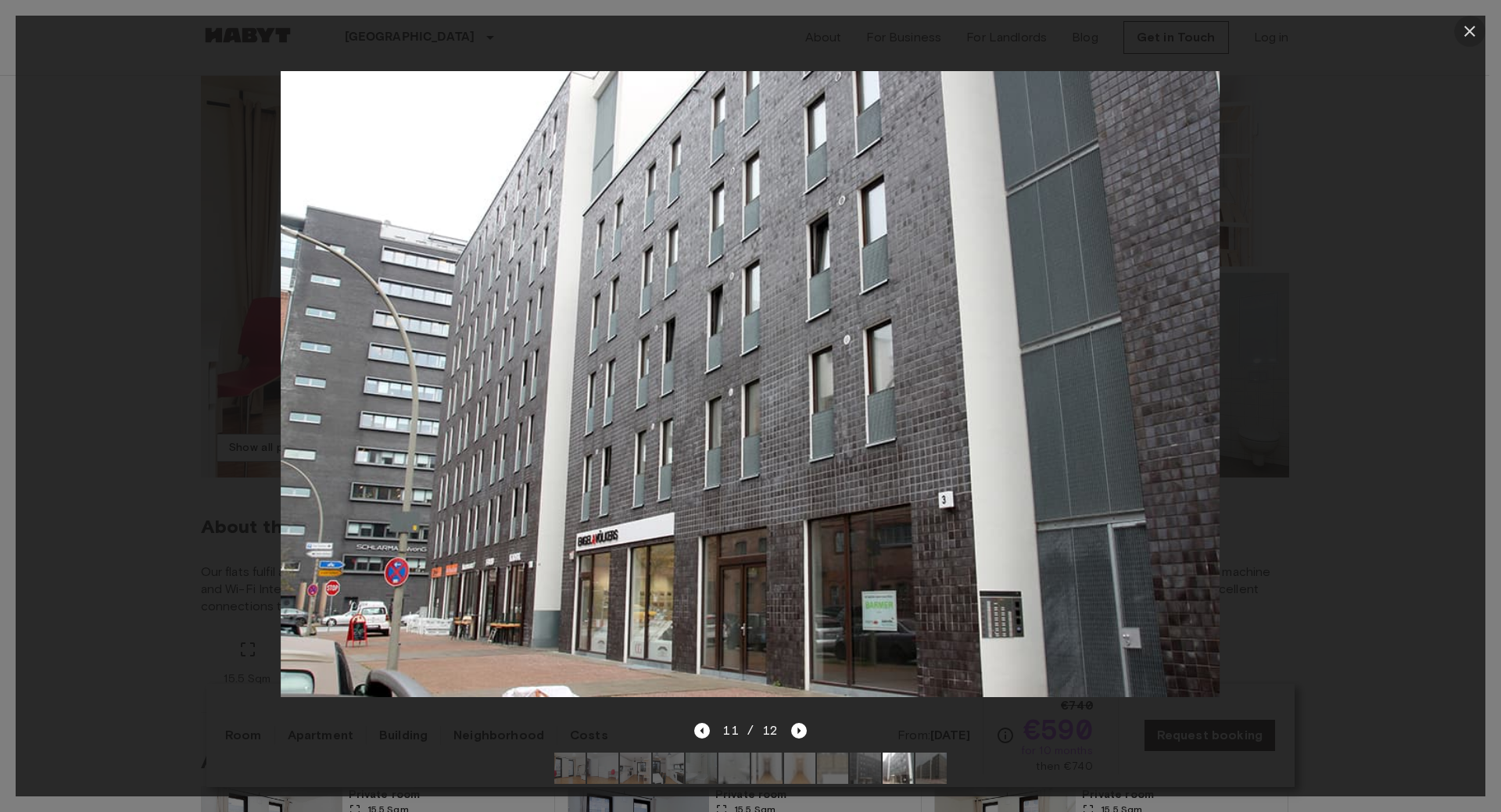
click at [1470, 27] on icon "button" at bounding box center [1470, 32] width 19 height 19
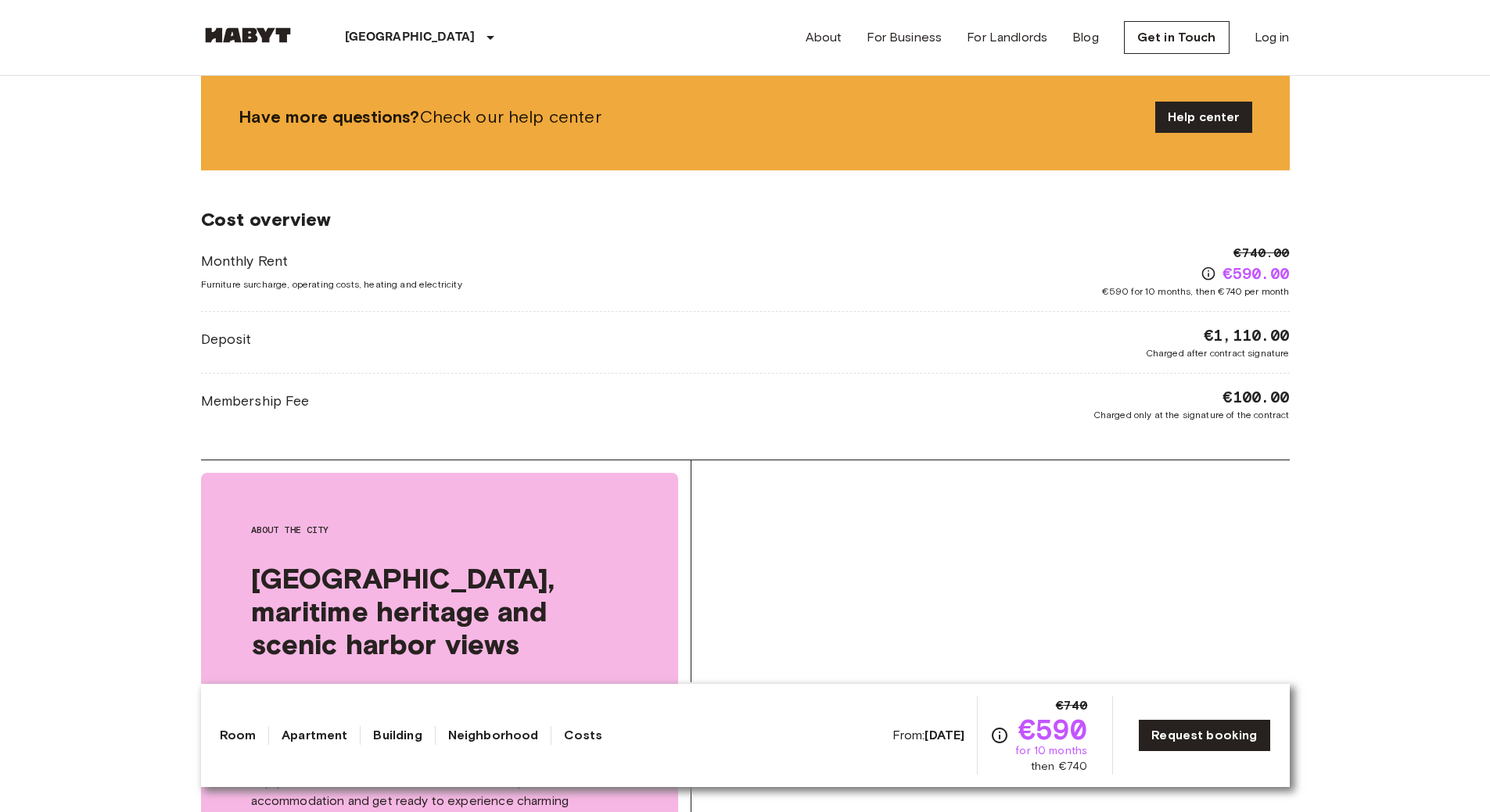
scroll to position [1251, 0]
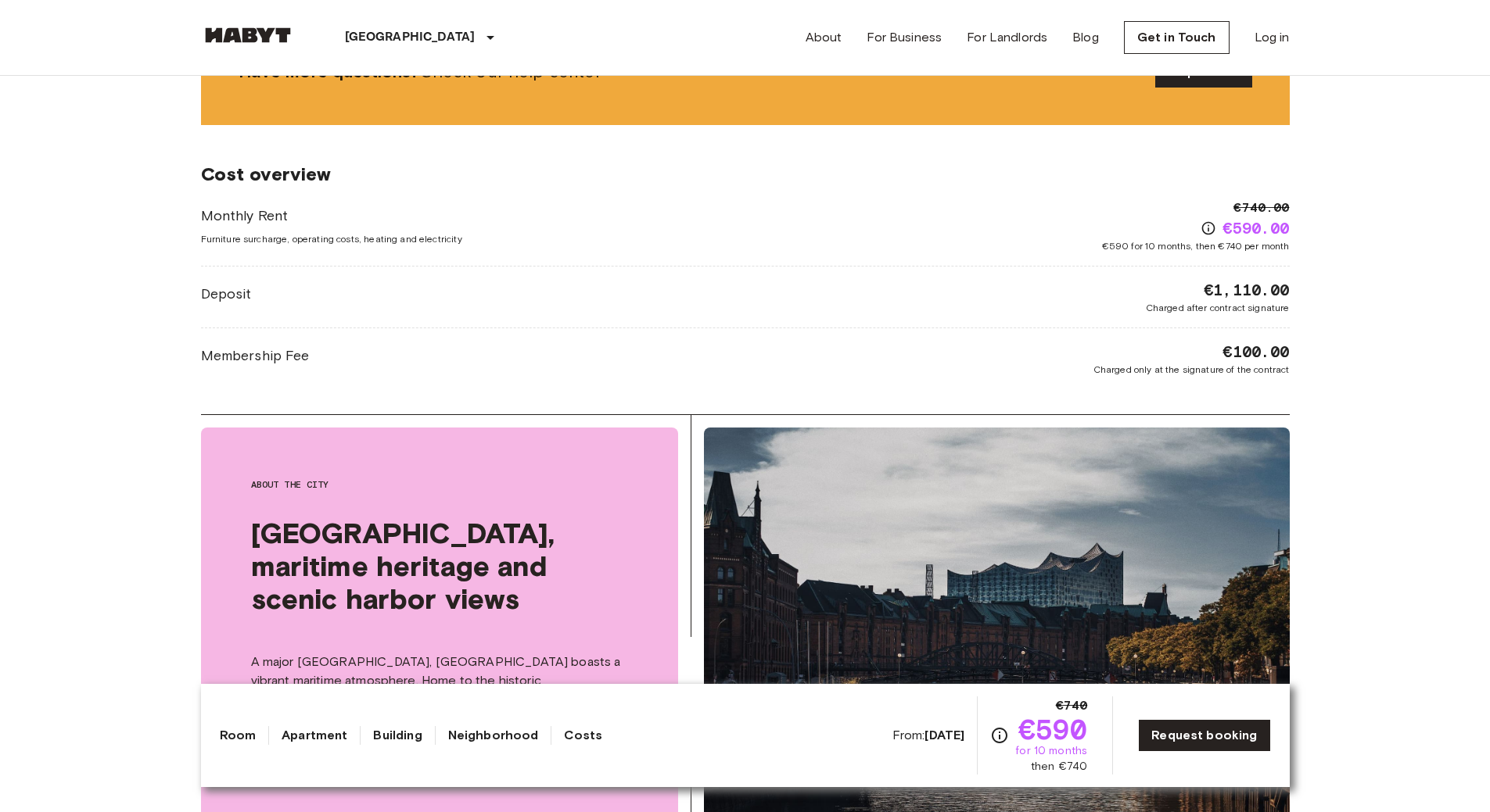
click at [1209, 228] on icon "Check cost overview for full price breakdown. Please note that discounts apply …" at bounding box center [1209, 229] width 15 height 15
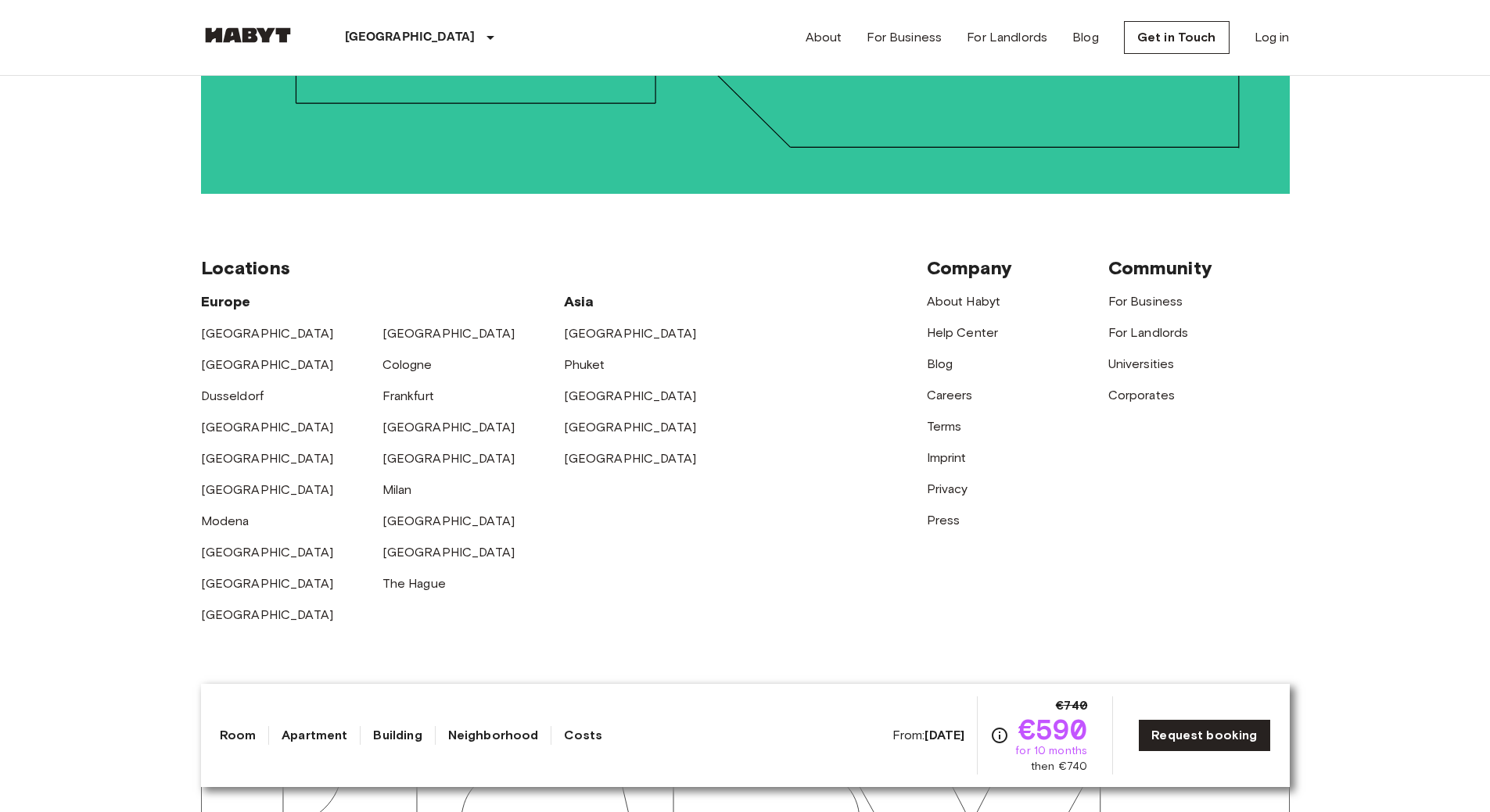
scroll to position [2934, 0]
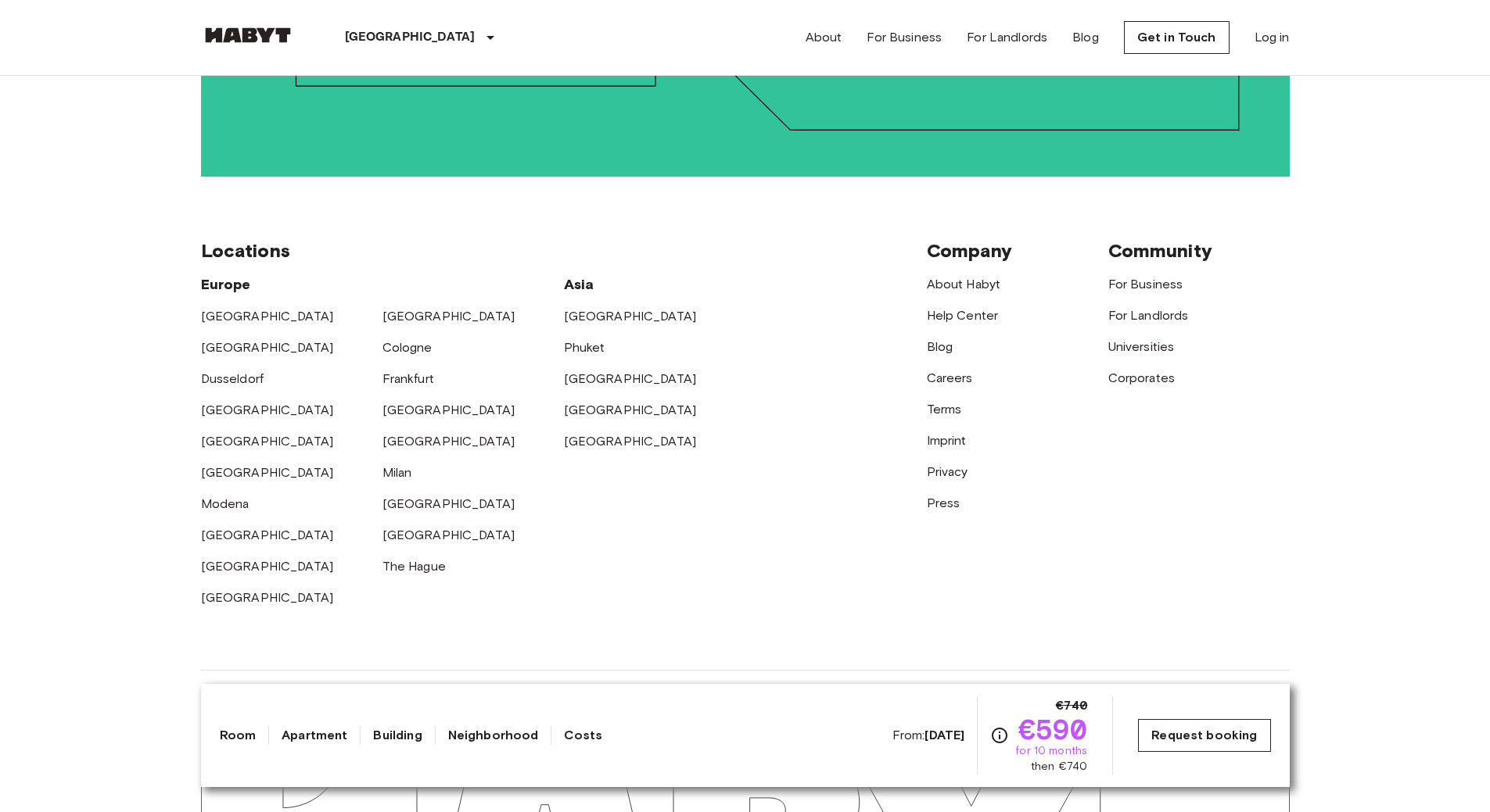
click at [1235, 735] on link "Request booking" at bounding box center [1204, 735] width 132 height 33
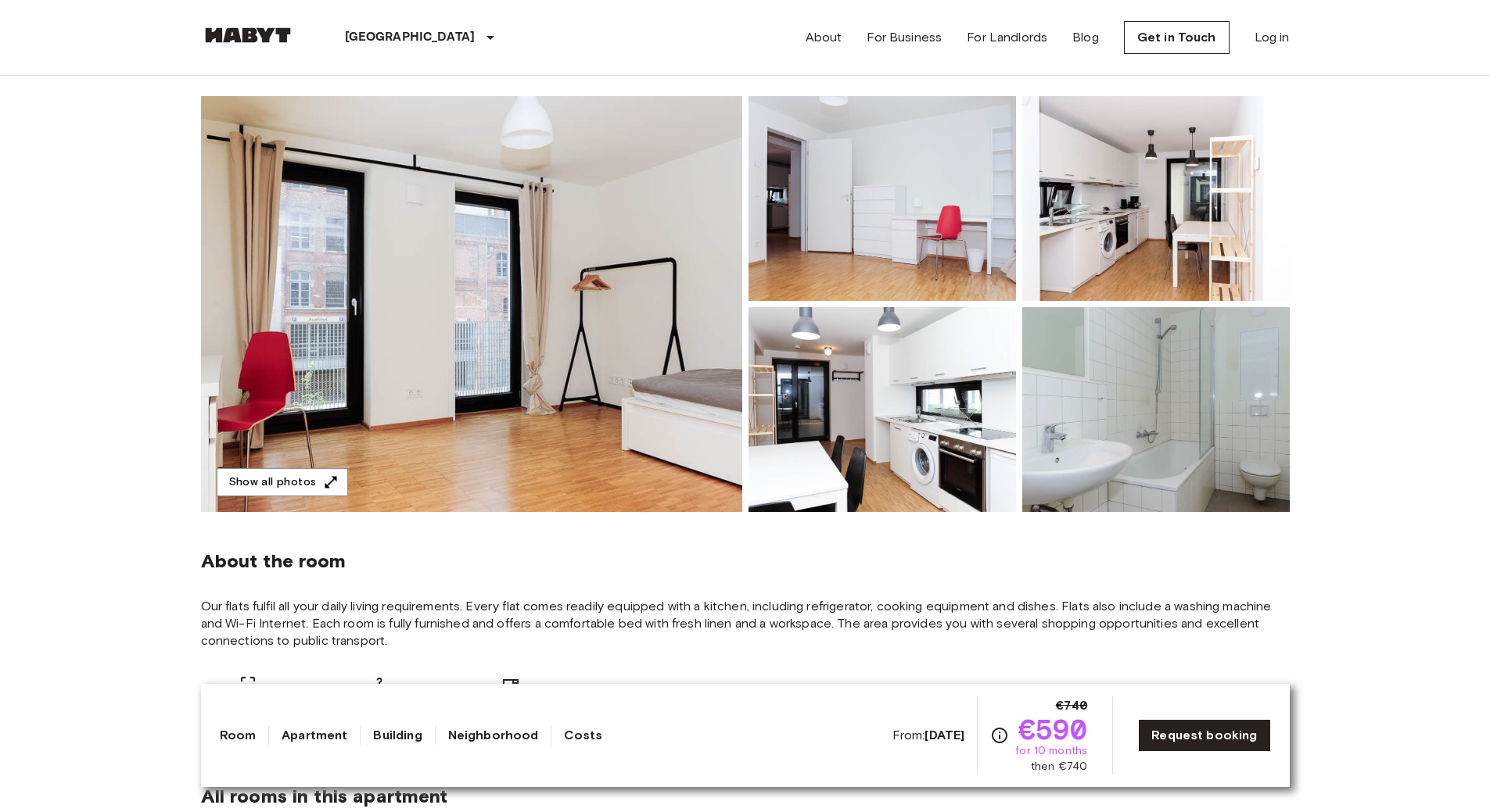
scroll to position [0, 0]
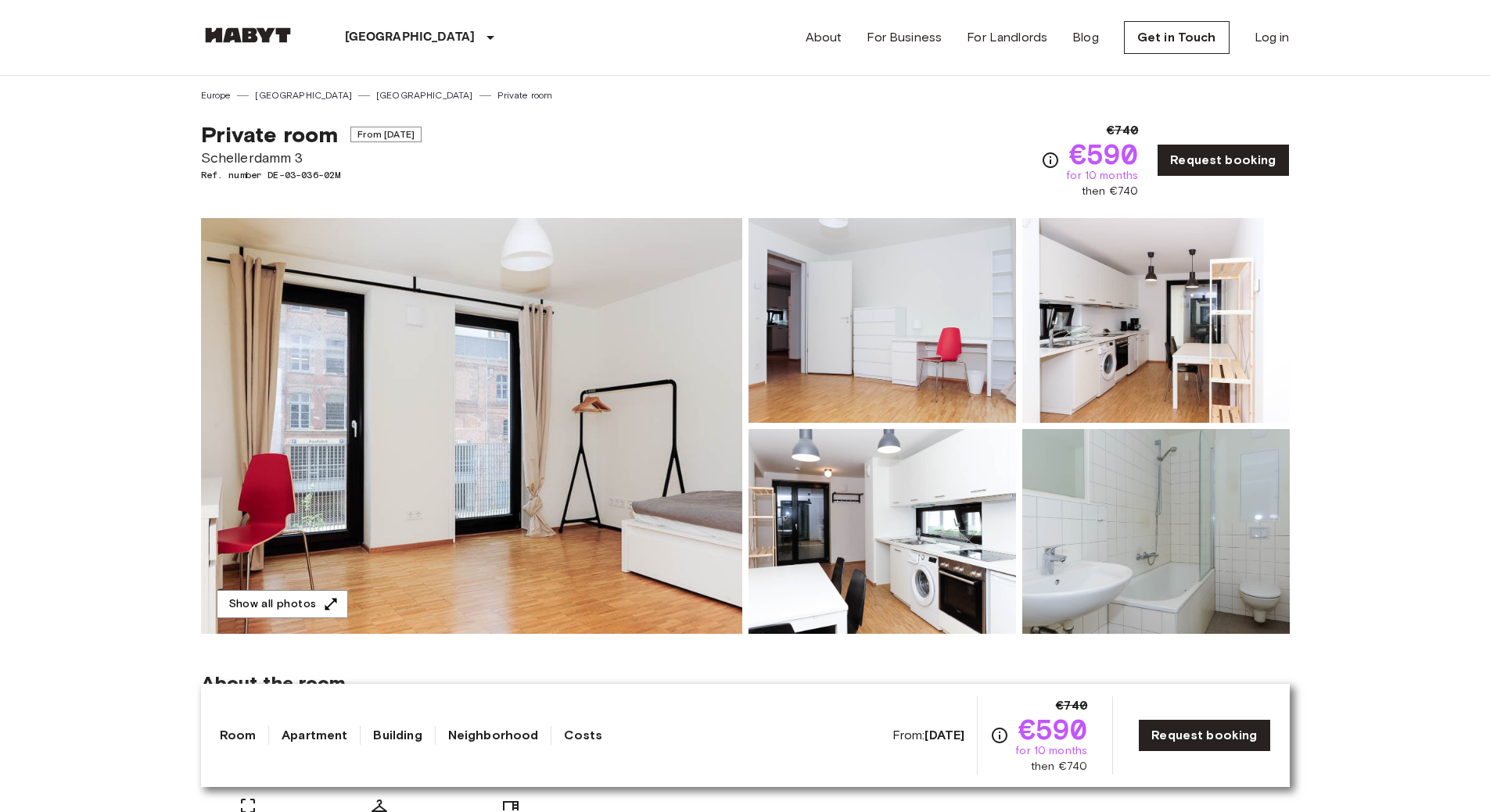
click at [376, 97] on link "[GEOGRAPHIC_DATA]" at bounding box center [424, 95] width 97 height 14
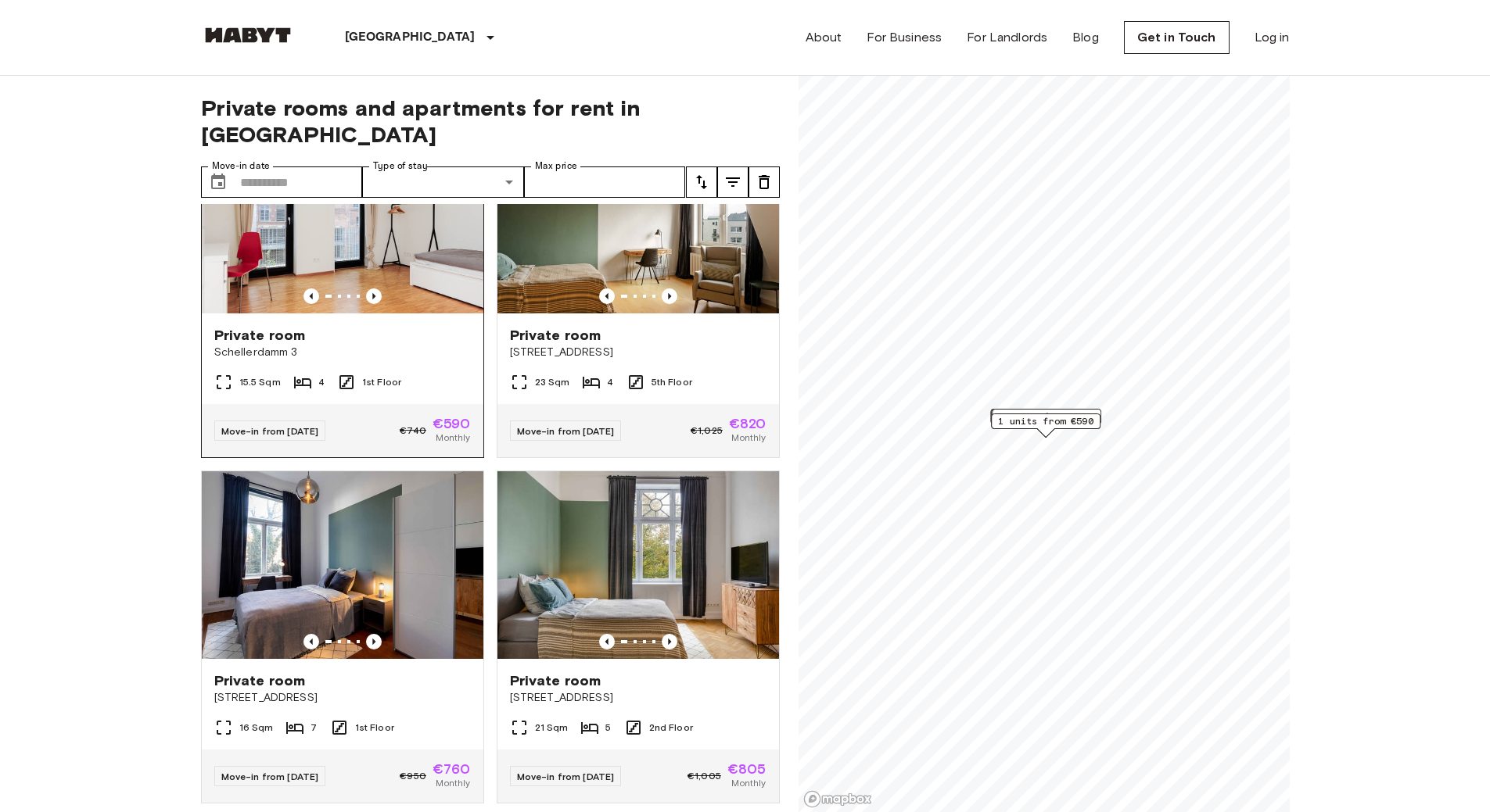
scroll to position [156, 0]
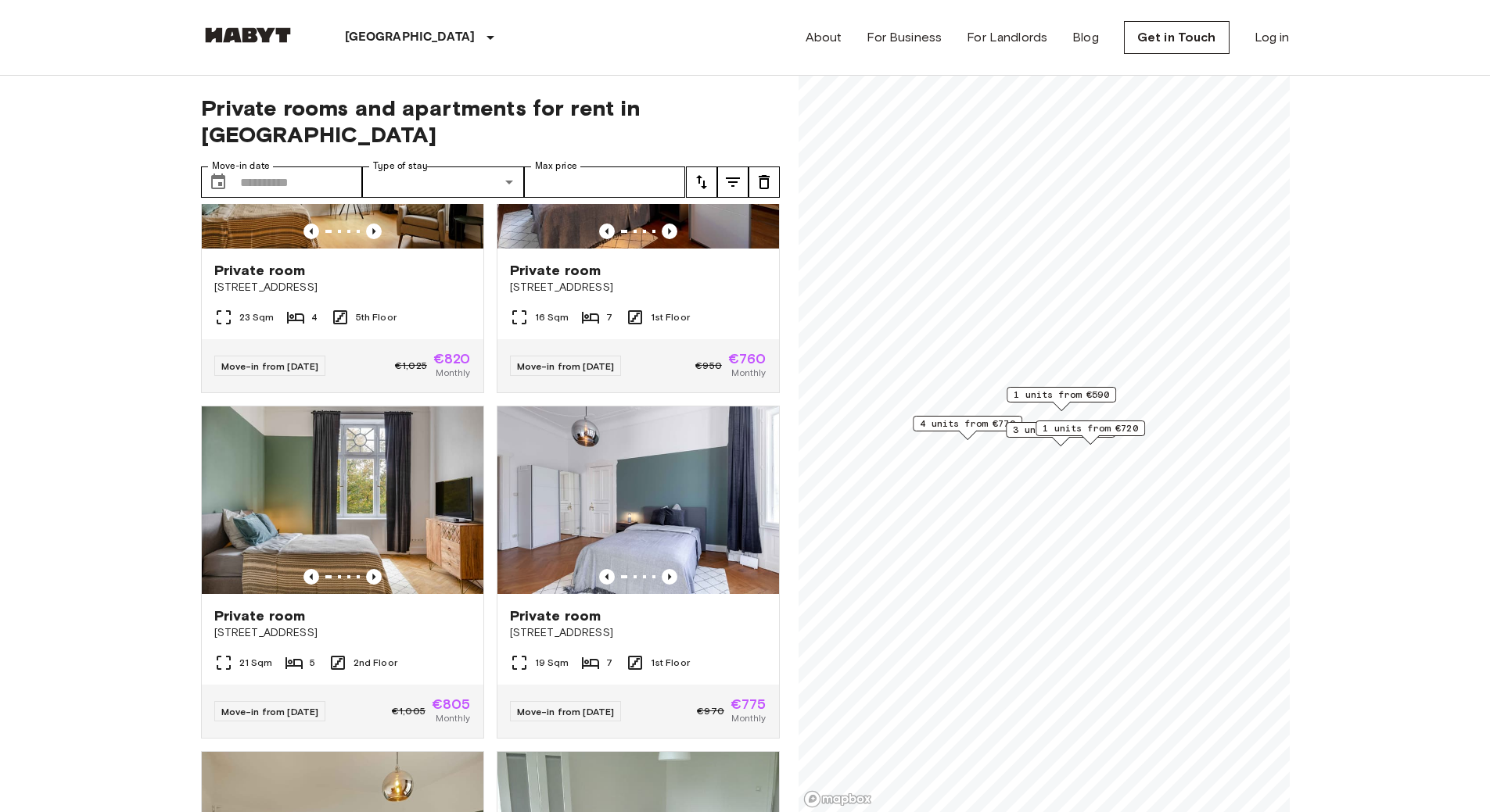
click at [1078, 401] on span "1 units from €590" at bounding box center [1061, 394] width 96 height 14
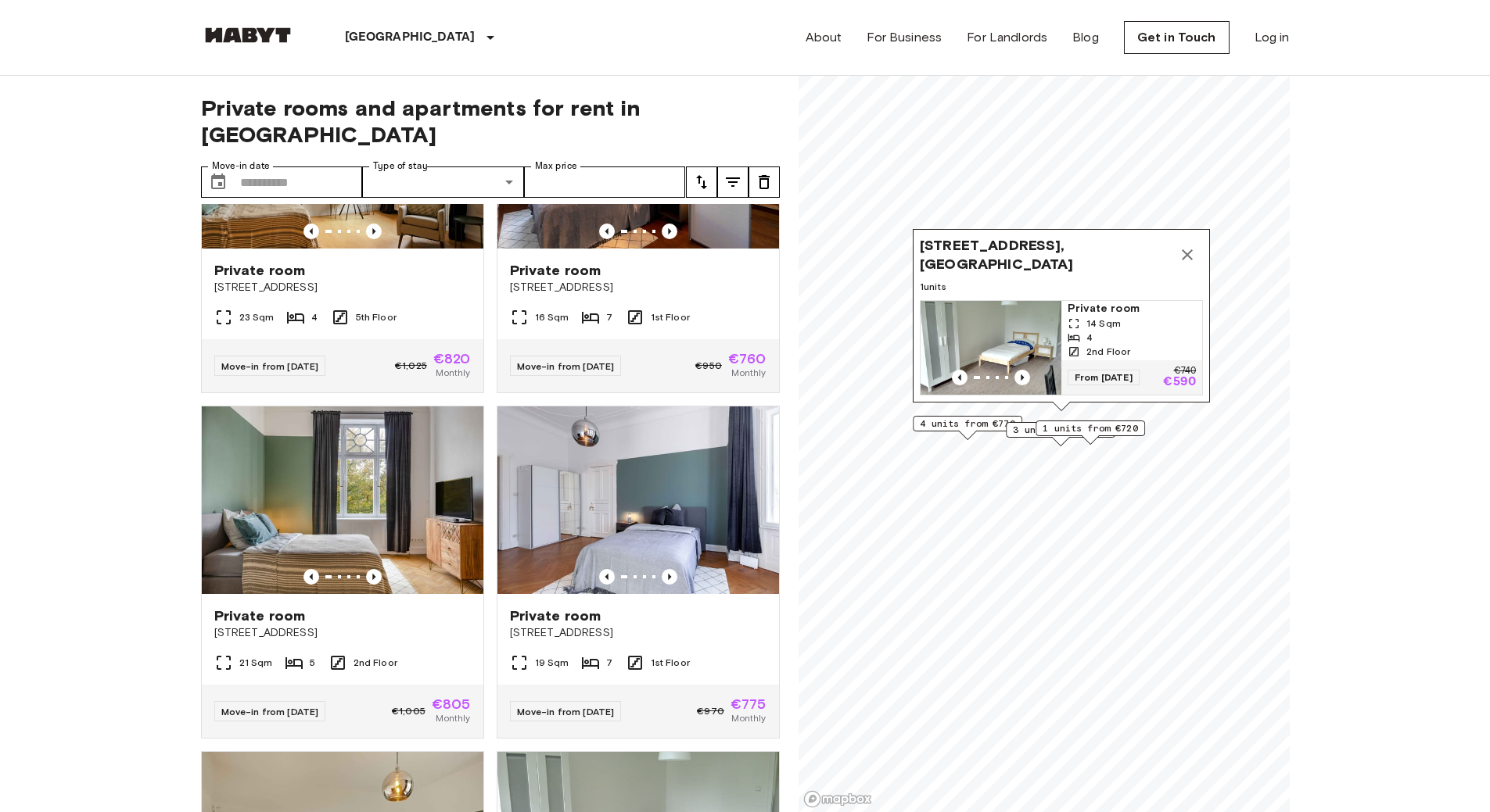
click at [1097, 426] on span "1 units from €720" at bounding box center [1091, 428] width 96 height 14
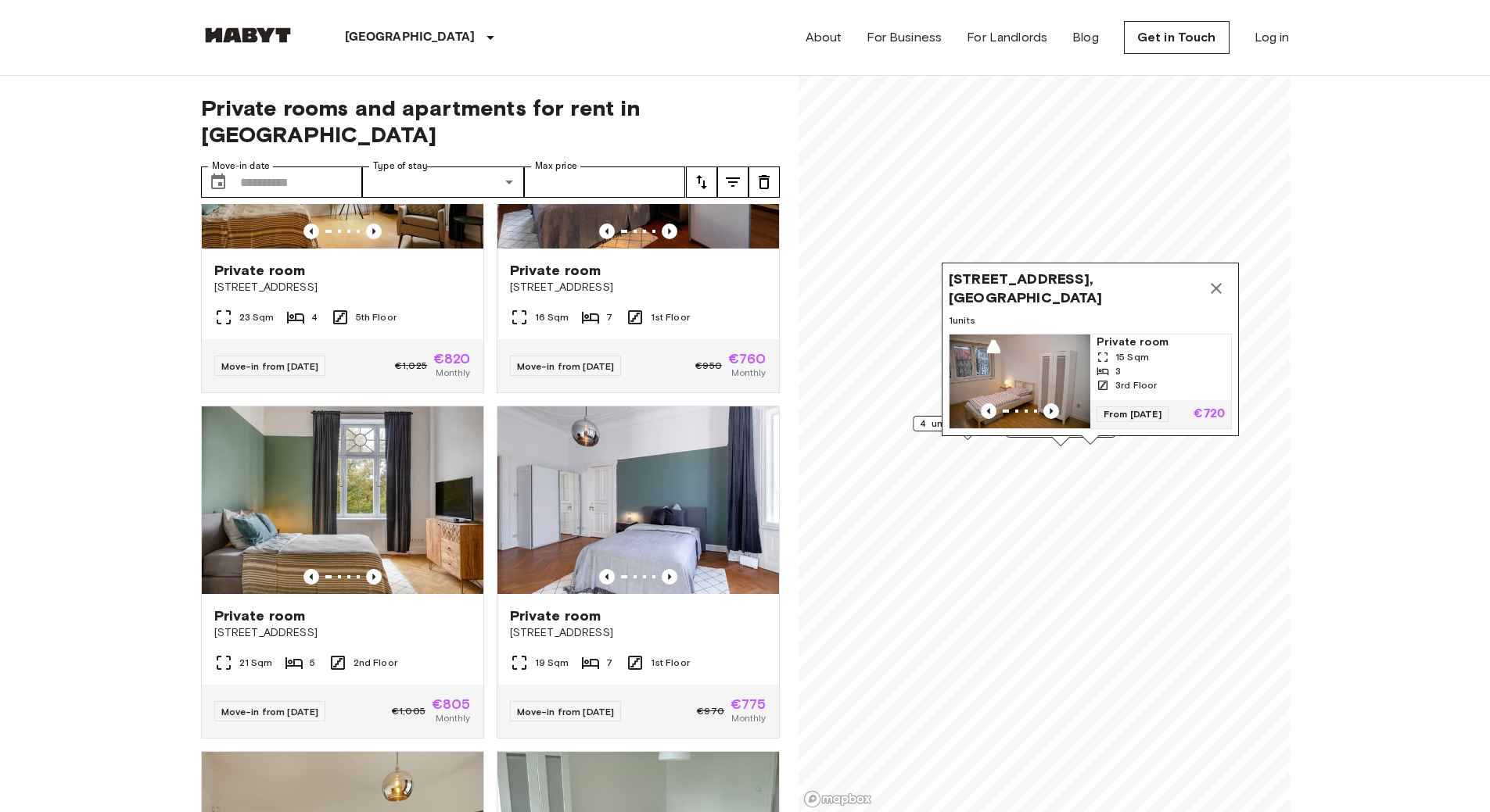
click at [1211, 279] on icon "Map marker" at bounding box center [1216, 289] width 19 height 19
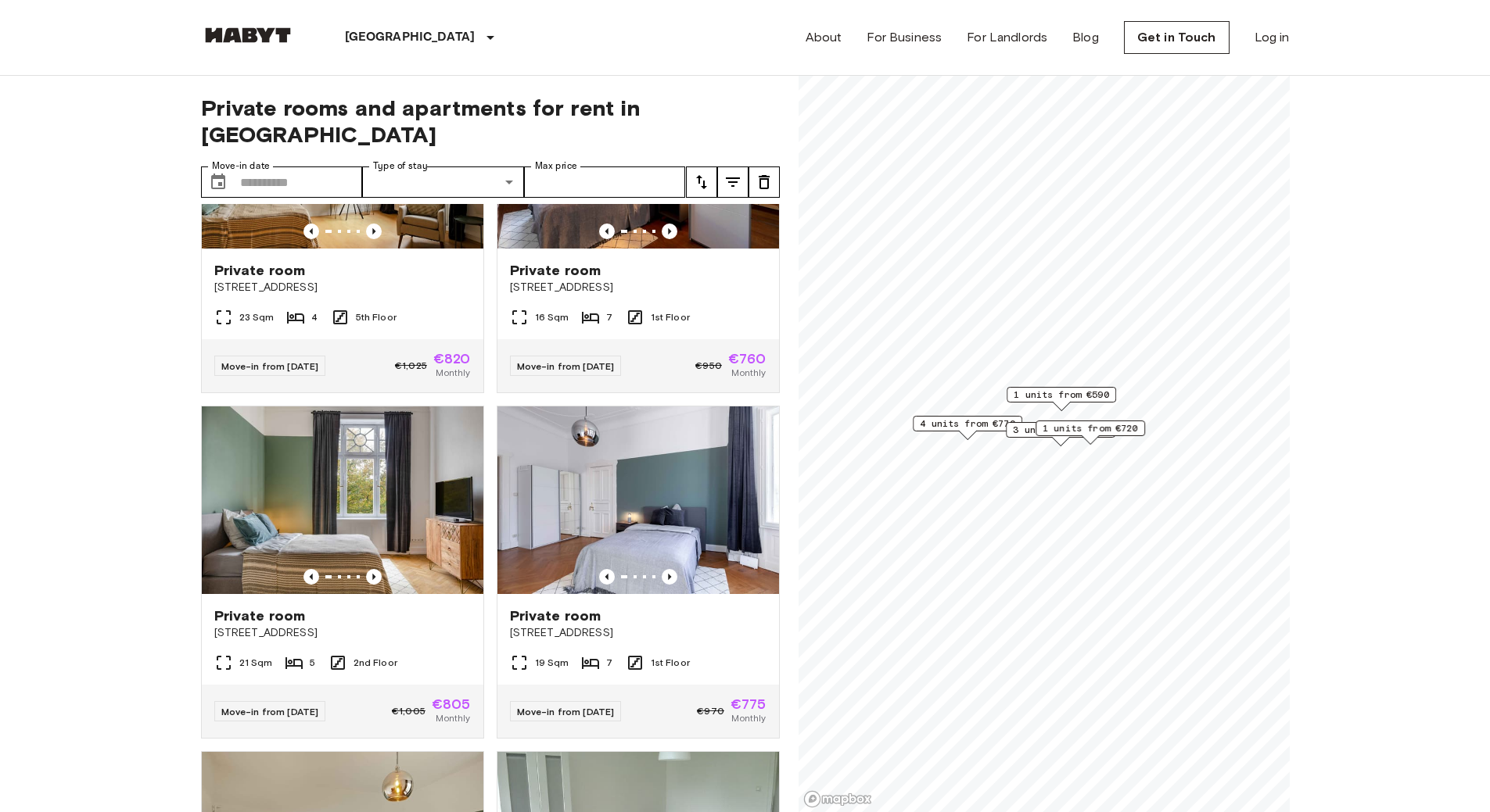
click at [964, 430] on div "Map marker" at bounding box center [967, 434] width 17 height 9
click at [966, 424] on span "4 units from €770" at bounding box center [967, 424] width 96 height 14
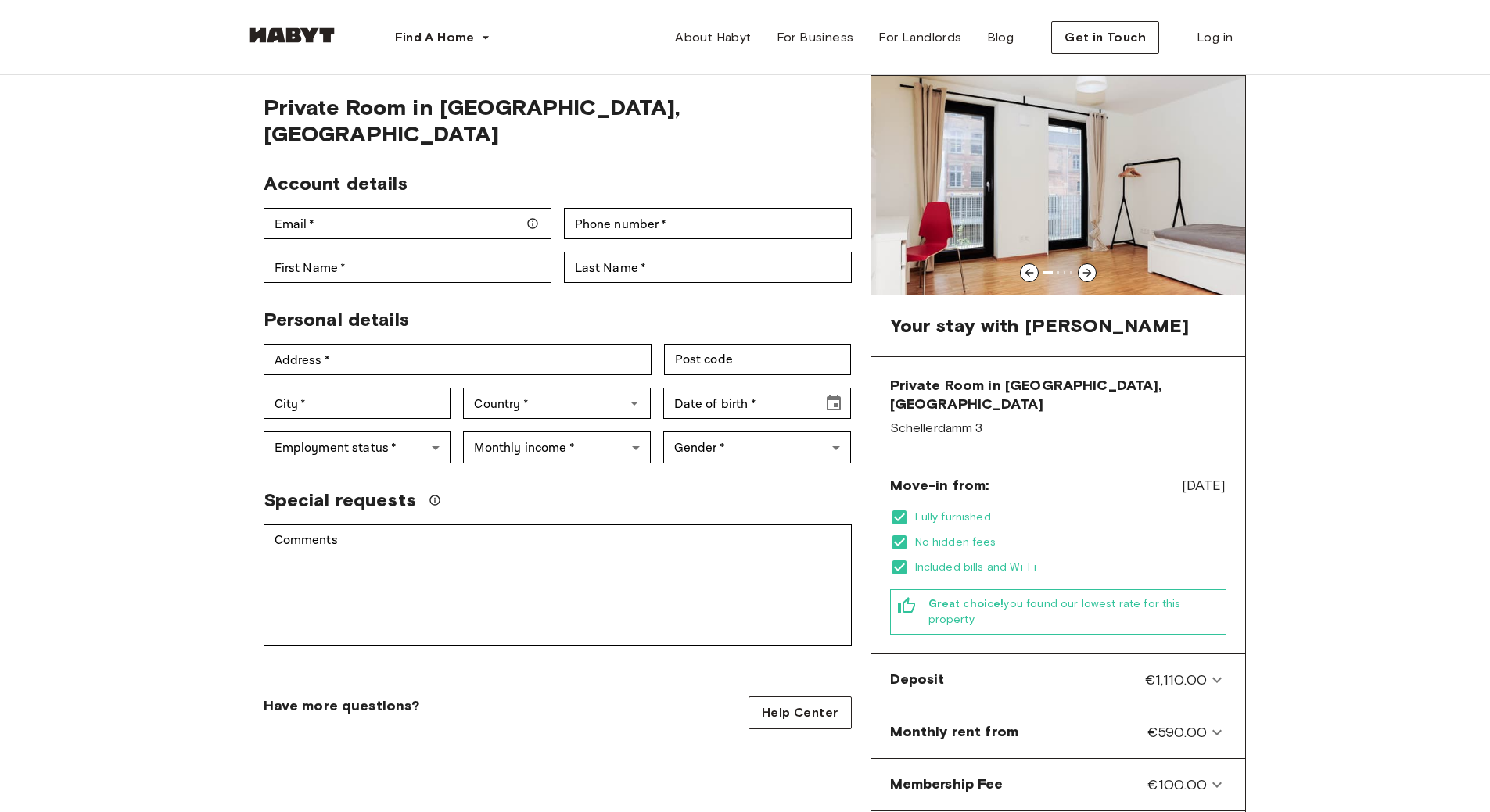
scroll to position [78, 0]
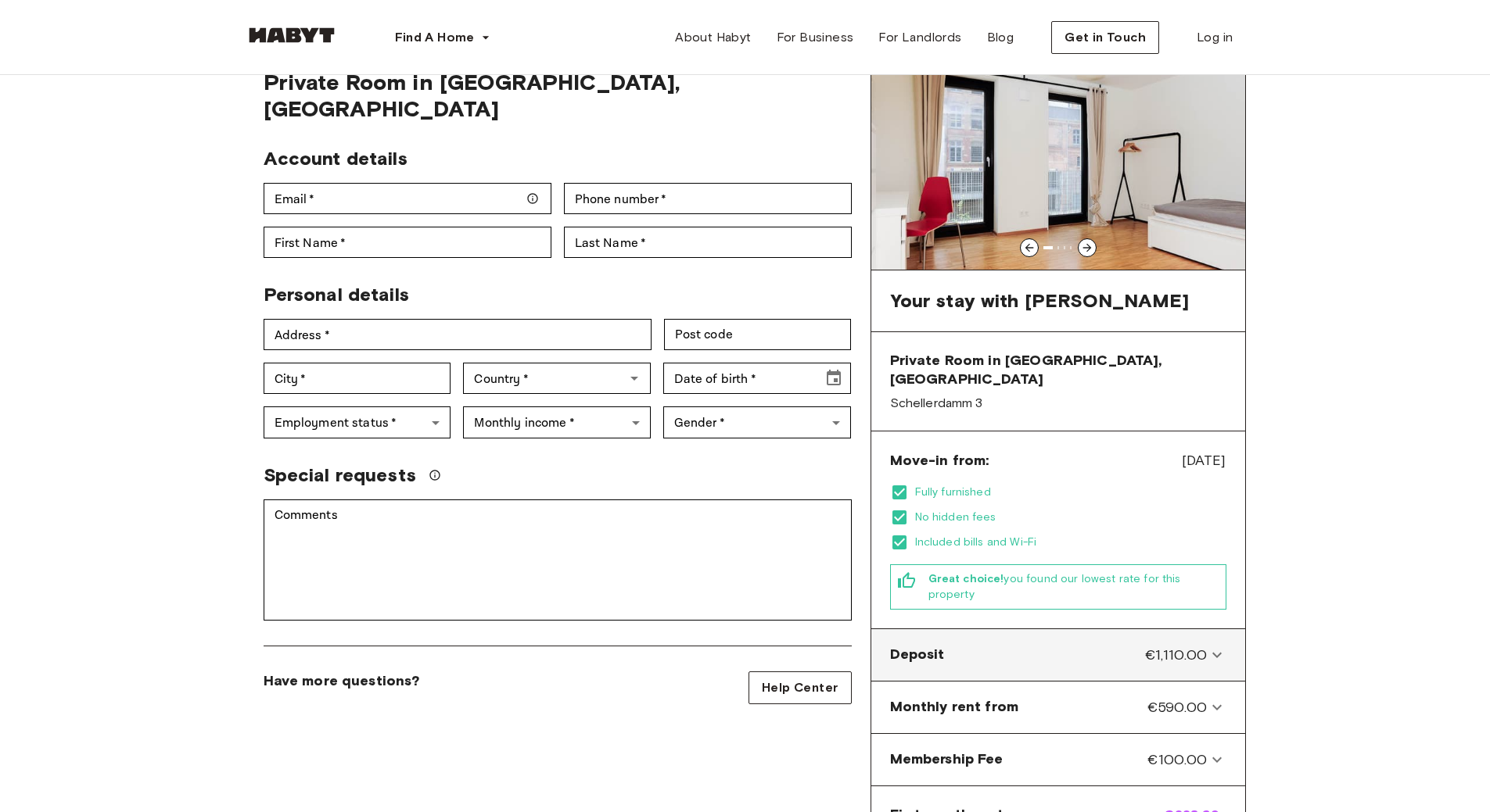
click at [1084, 645] on div "Deposit €1,110.00" at bounding box center [1049, 654] width 318 height 20
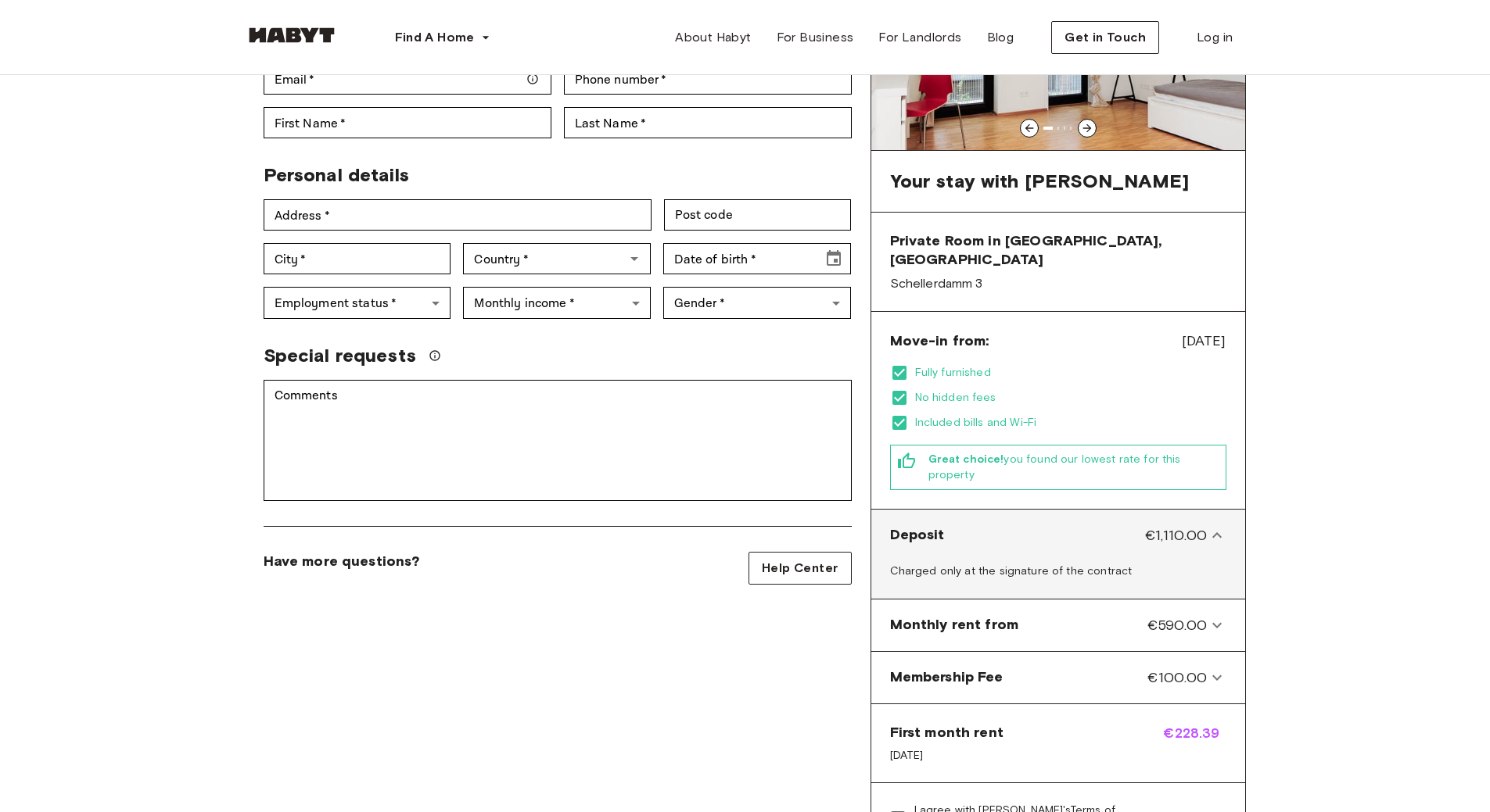
scroll to position [234, 0]
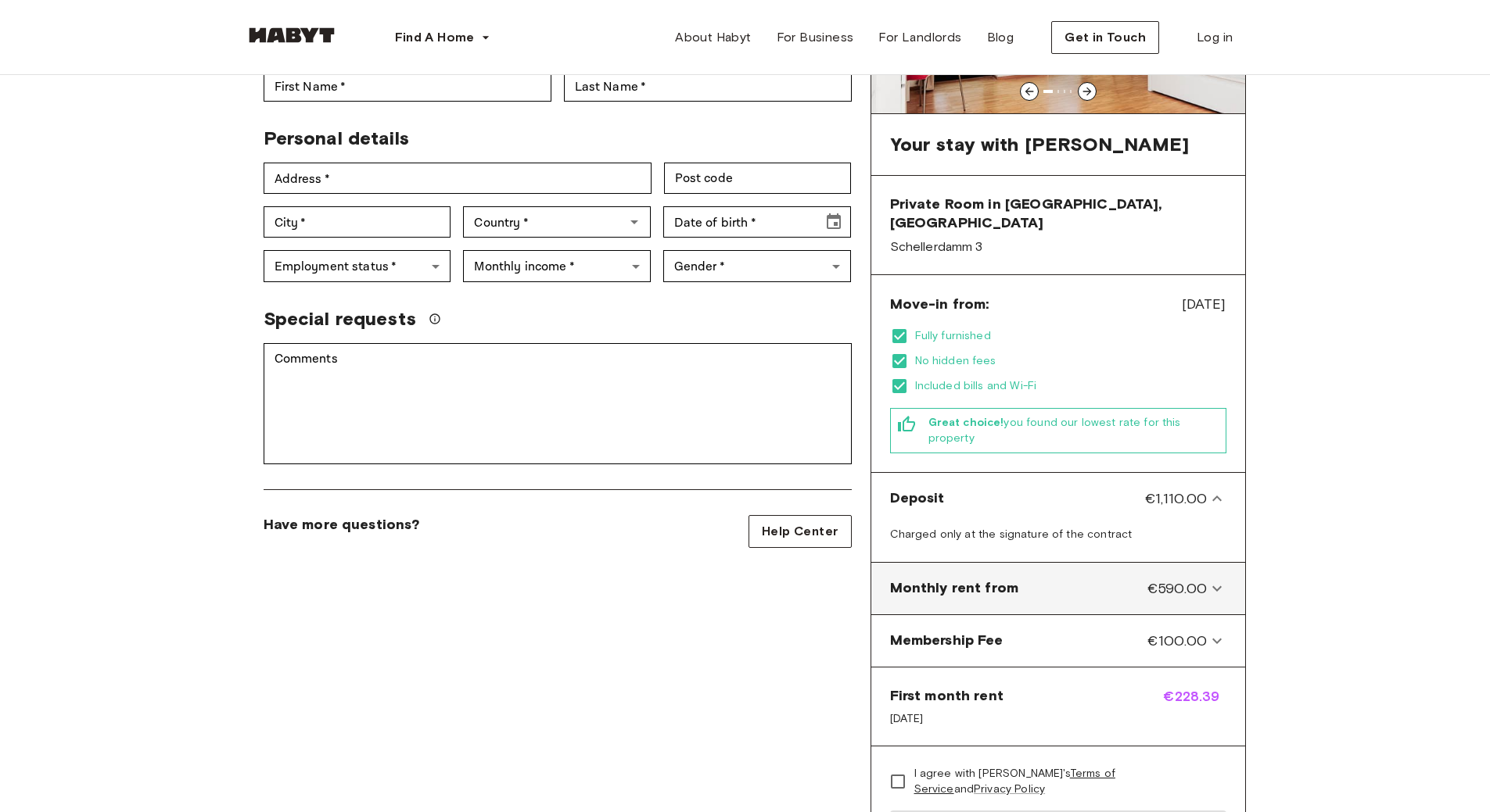
click at [1027, 579] on div "Monthly rent from €590.00" at bounding box center [1049, 588] width 318 height 20
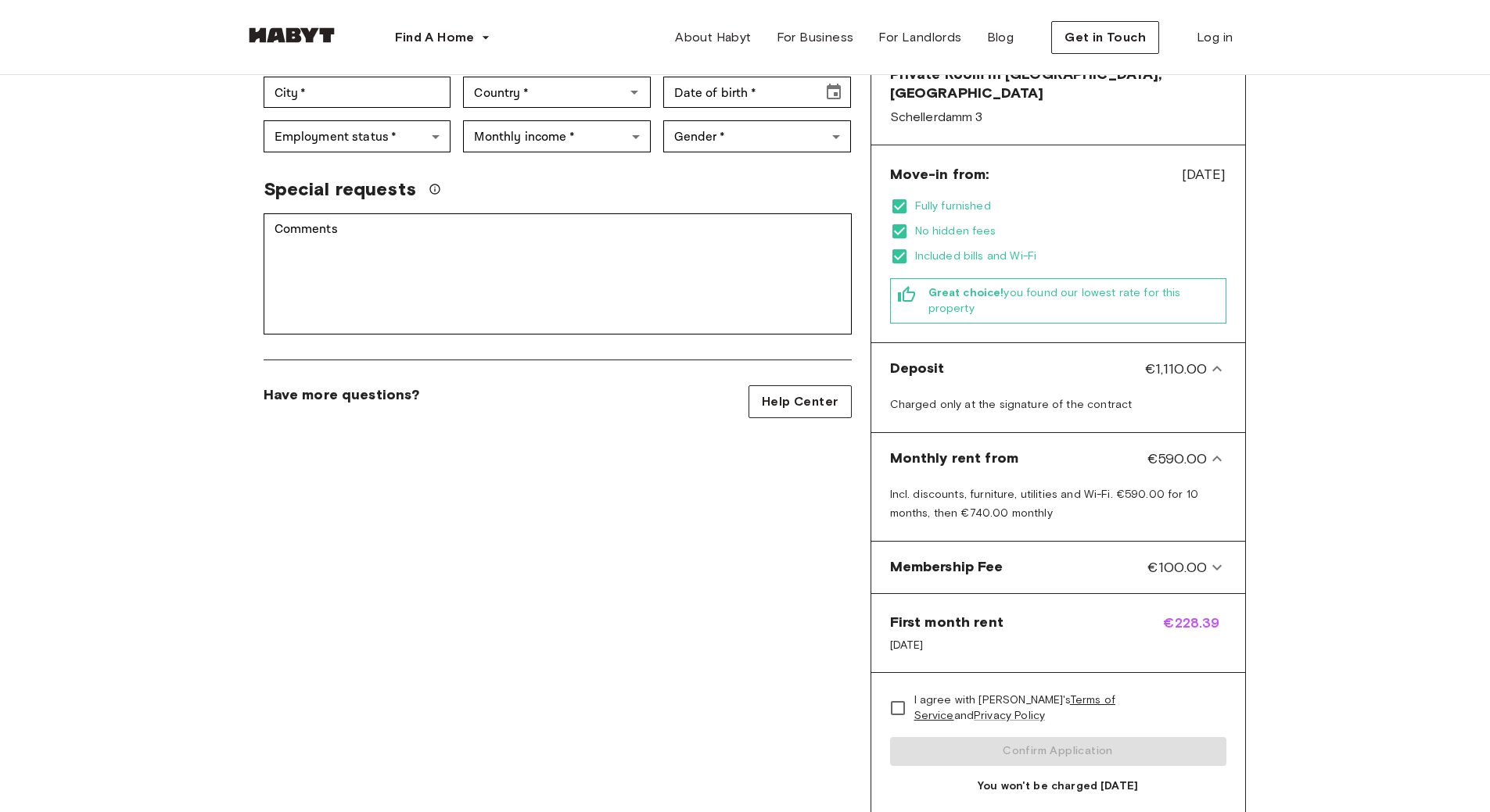
scroll to position [391, 0]
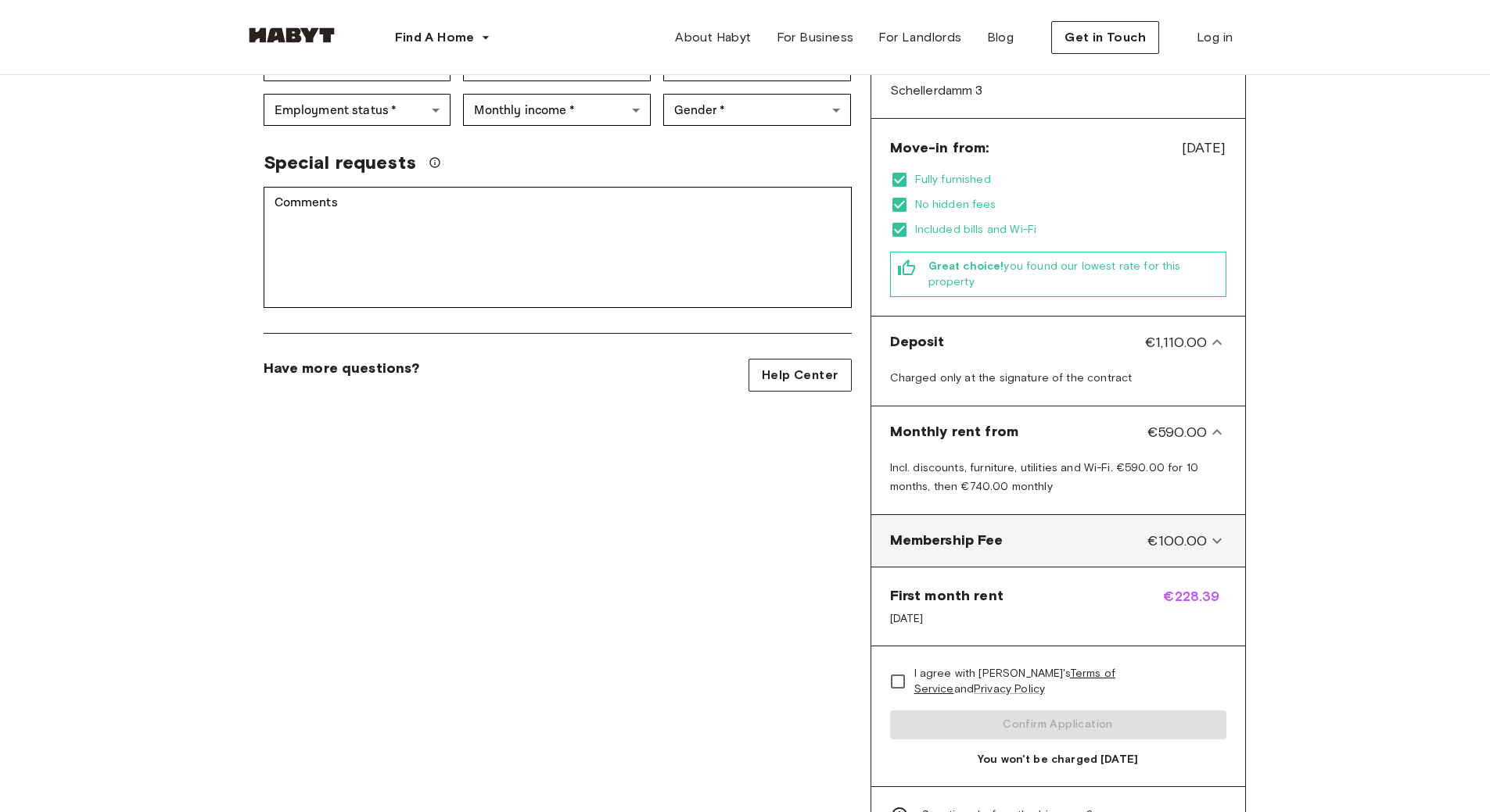
click at [1013, 531] on div "Membership Fee €100.00" at bounding box center [1049, 540] width 318 height 20
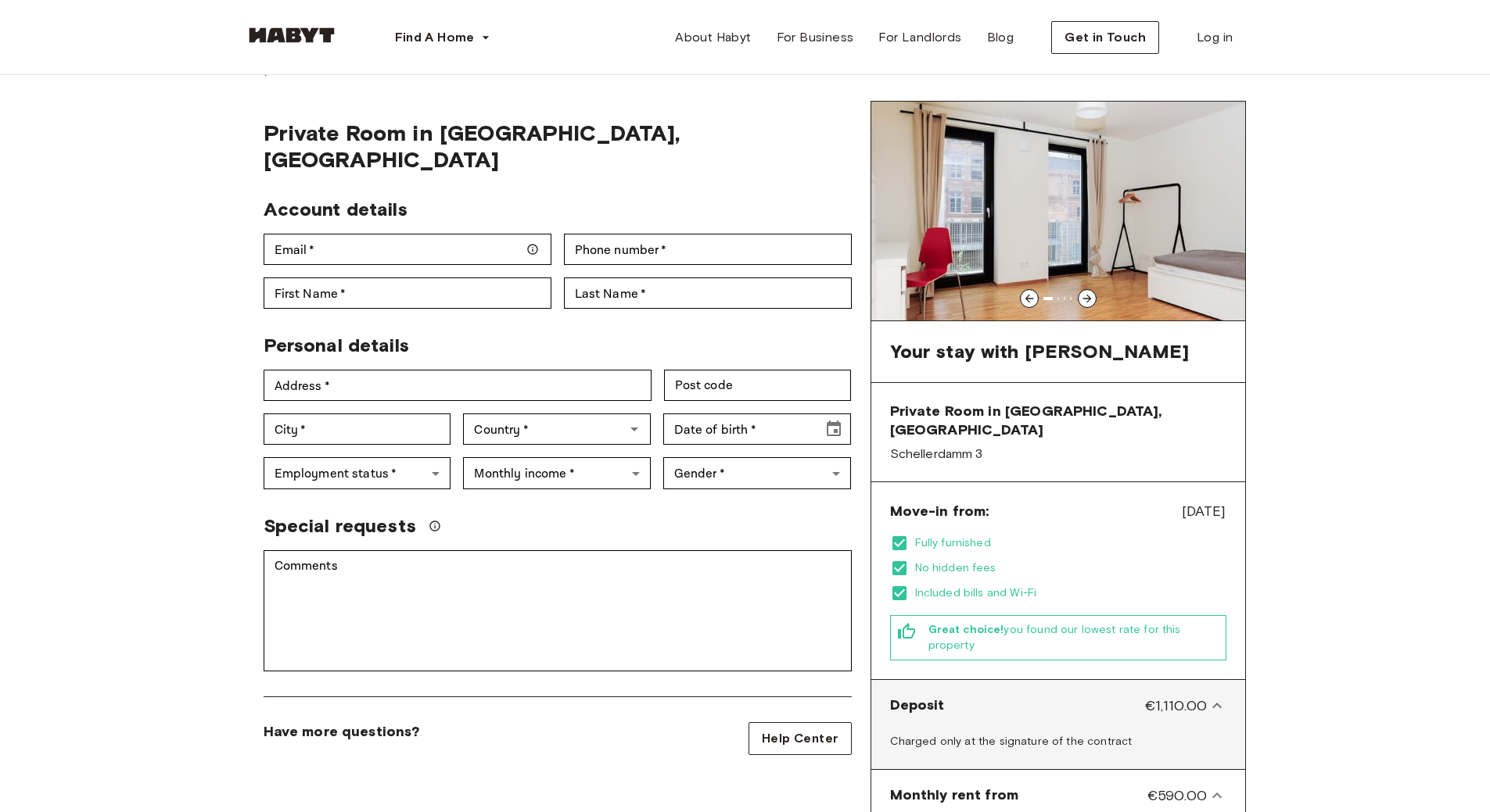
scroll to position [0, 0]
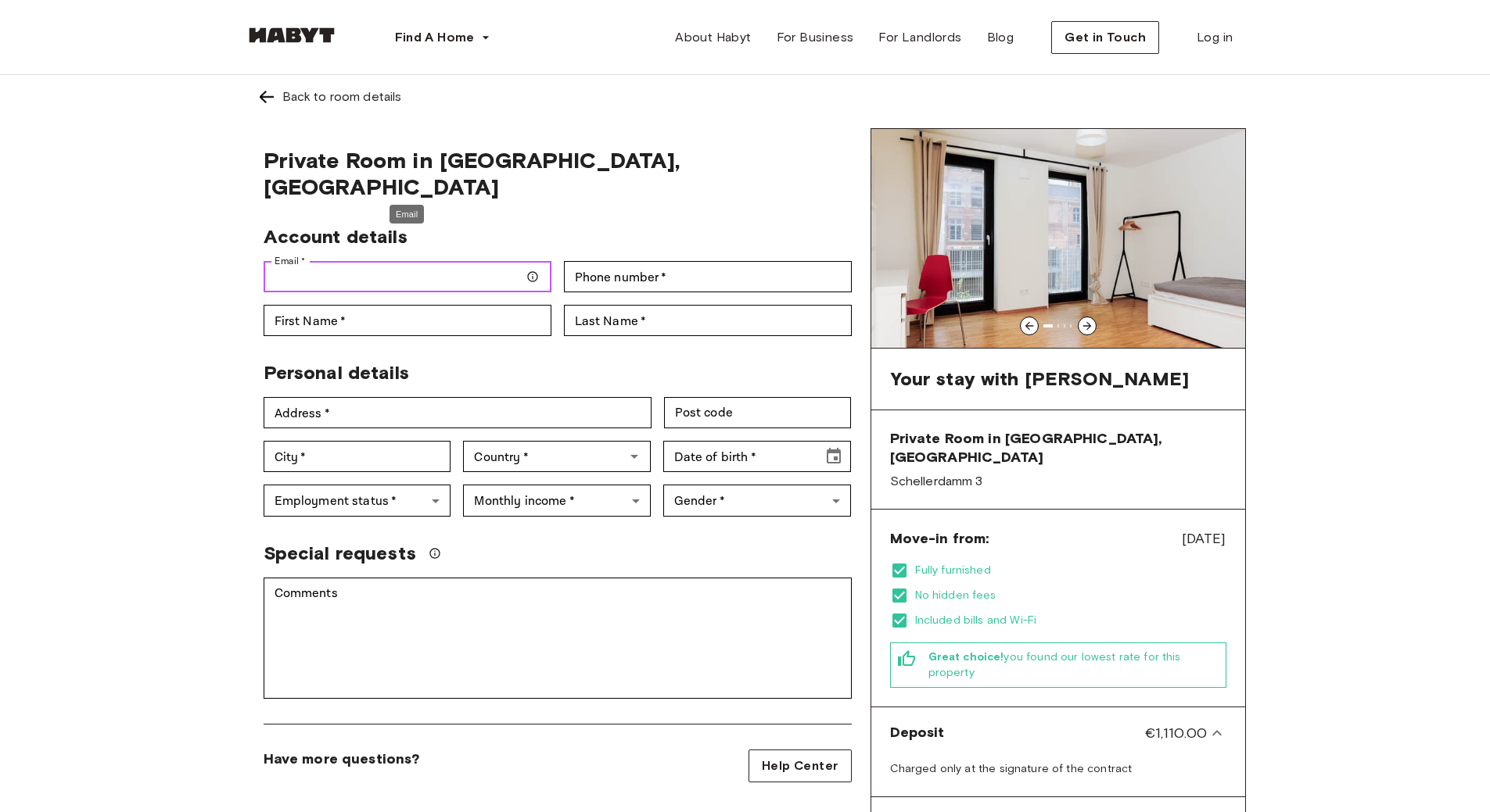
click at [460, 261] on input "Email   *" at bounding box center [407, 276] width 288 height 32
click at [202, 344] on div "Back to room details Private Room in Hamburg, Harburg Account details Email   *…" at bounding box center [745, 678] width 1126 height 1207
drag, startPoint x: 988, startPoint y: 461, endPoint x: 879, endPoint y: 466, distance: 109.1
click at [879, 466] on div "Private Room in Hamburg, Harburg Schellerdamm 3" at bounding box center [1058, 459] width 374 height 99
click at [1086, 324] on icon at bounding box center [1087, 325] width 12 height 12
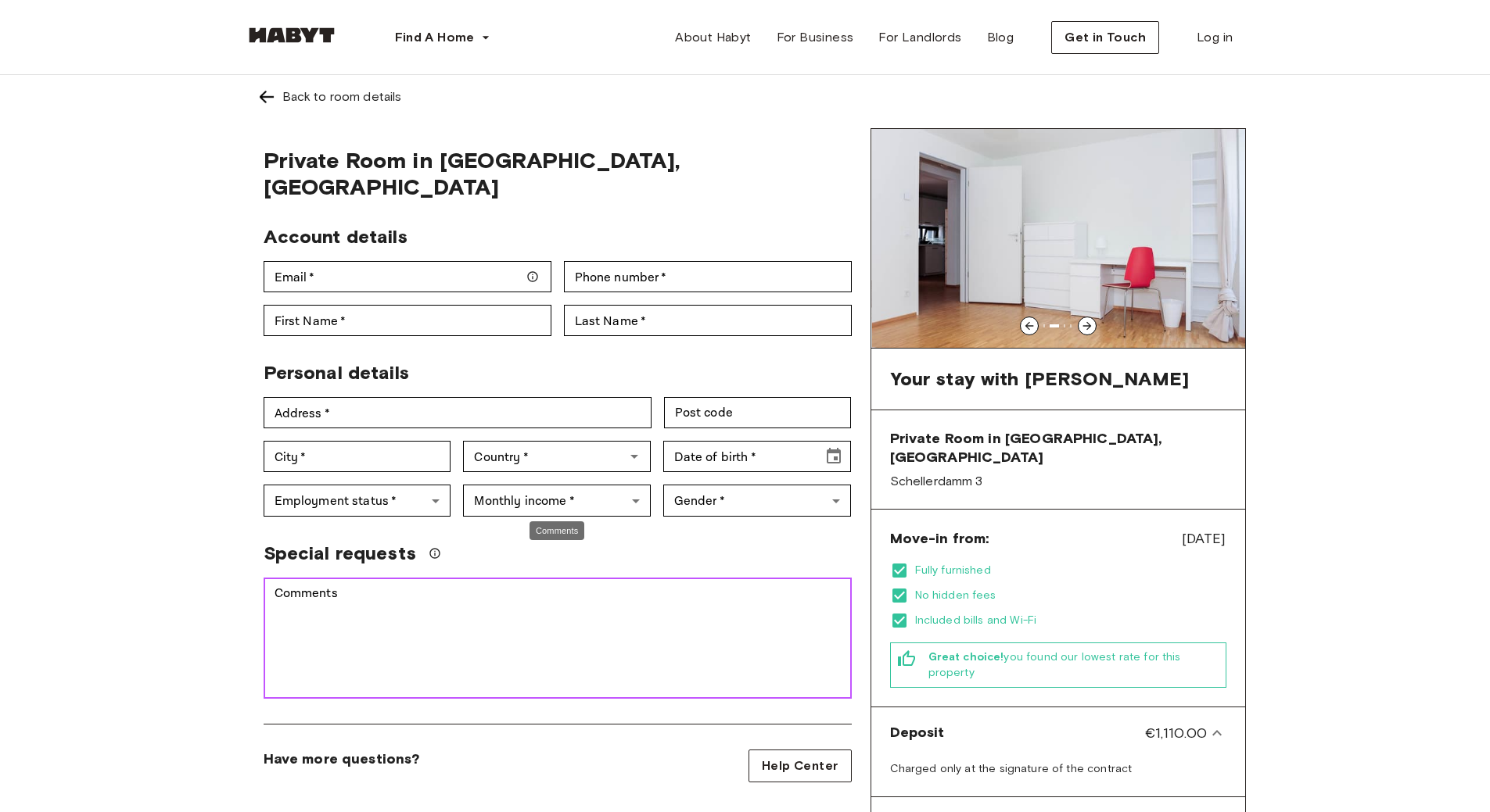
click at [722, 615] on textarea "Comments" at bounding box center [558, 638] width 567 height 108
click at [320, 96] on div "Back to room details" at bounding box center [342, 98] width 120 height 19
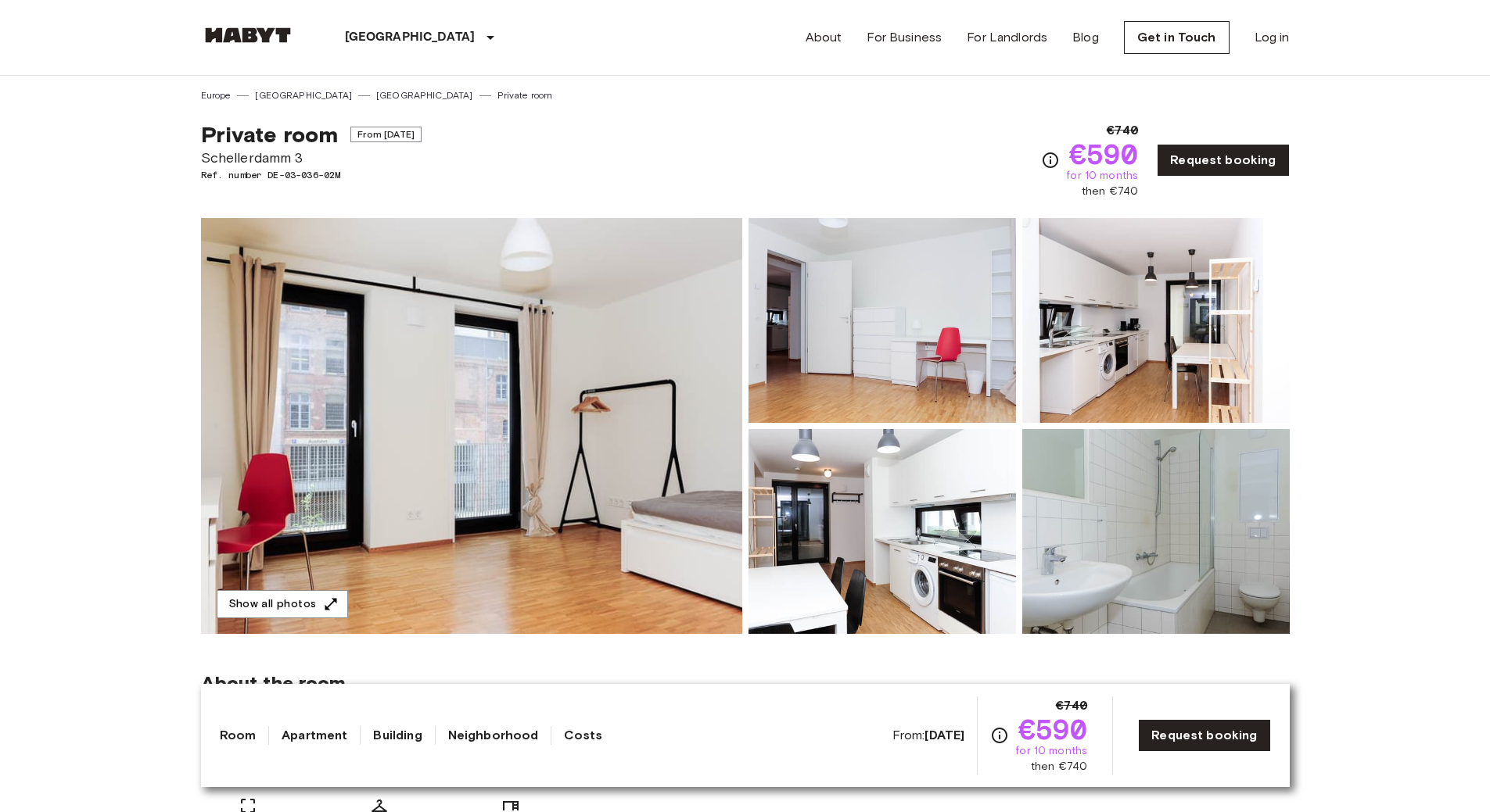
drag, startPoint x: 431, startPoint y: 272, endPoint x: 433, endPoint y: 261, distance: 11.2
